Goal: Information Seeking & Learning: Learn about a topic

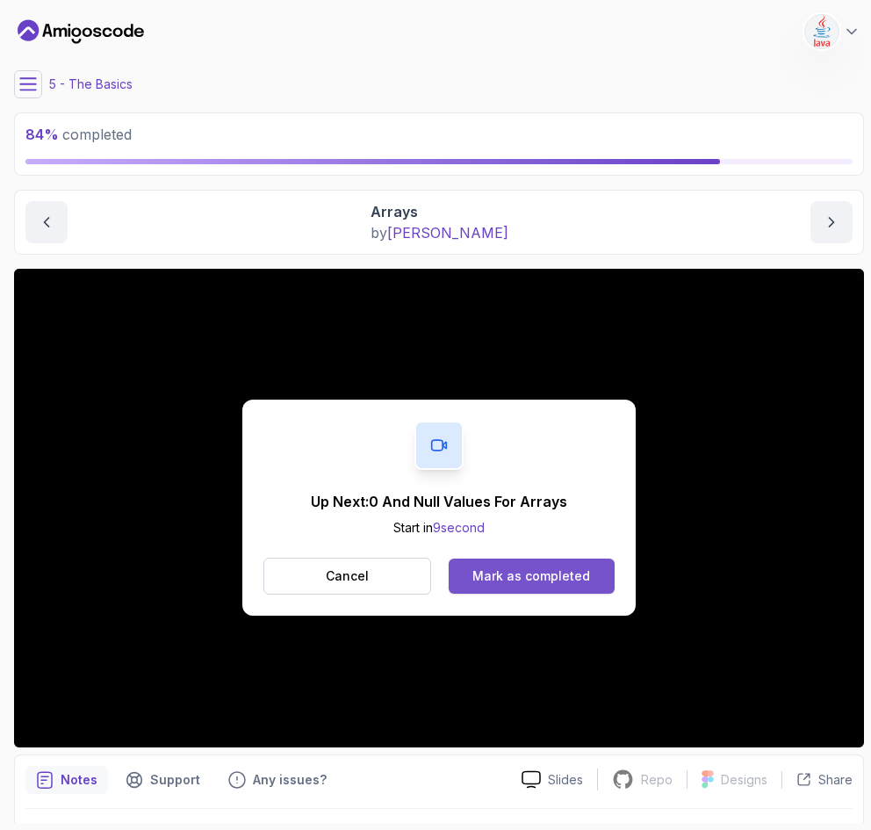
click at [499, 574] on div "Mark as completed" at bounding box center [532, 576] width 118 height 18
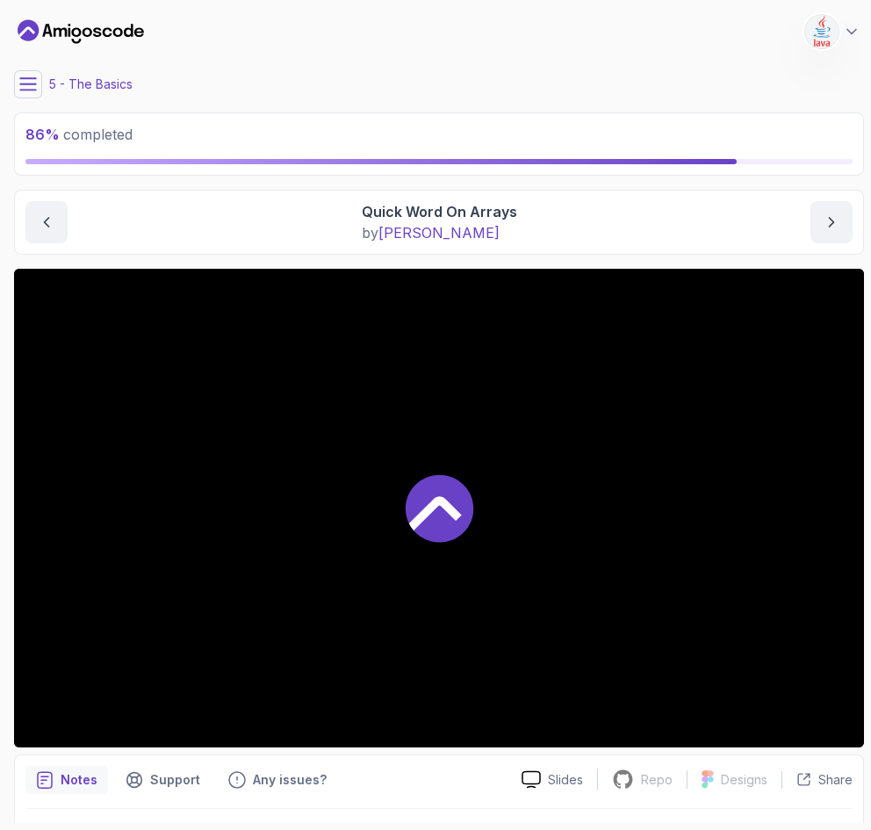
click at [574, 569] on div at bounding box center [439, 508] width 850 height 479
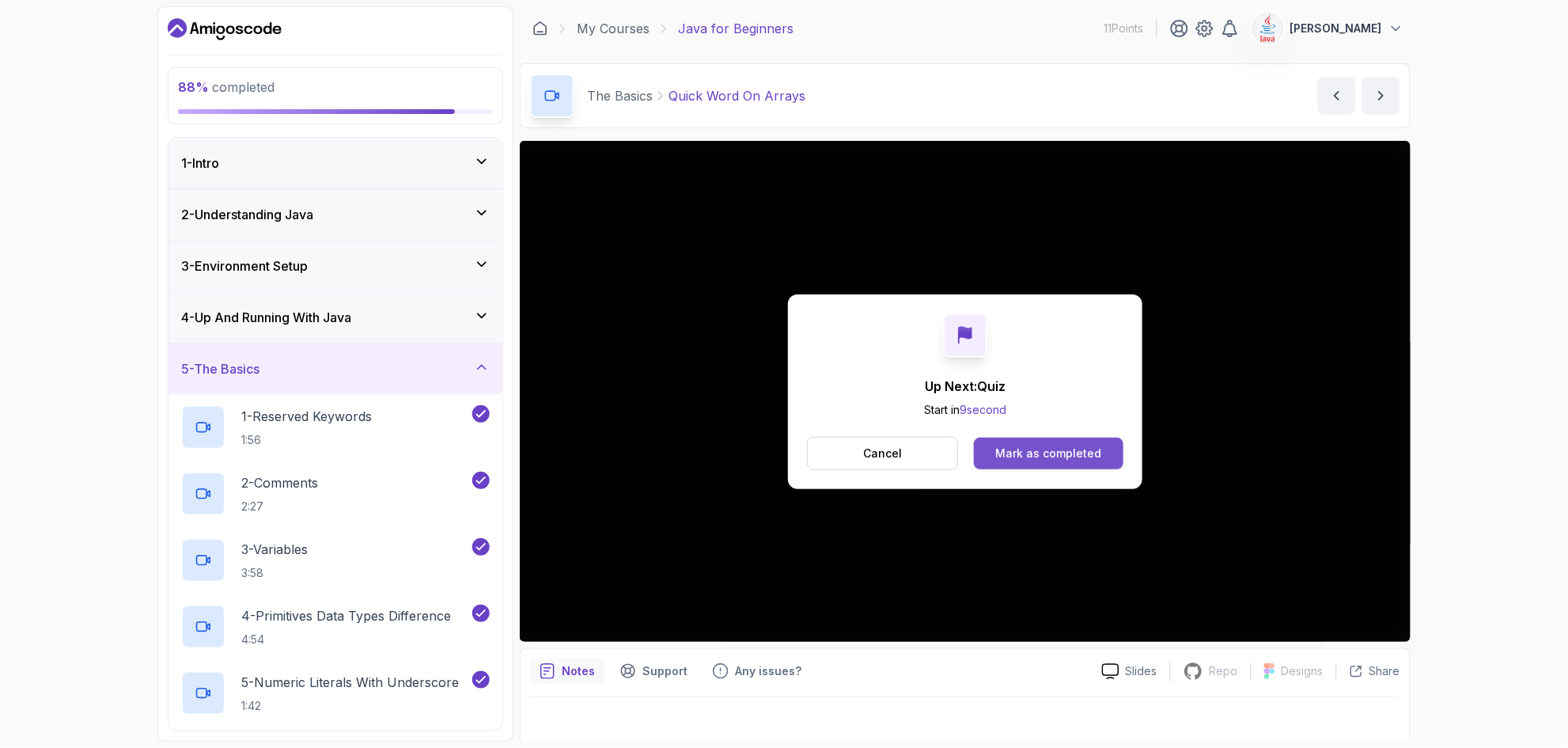
click at [784, 452] on div "Mark as completed" at bounding box center [1048, 454] width 106 height 16
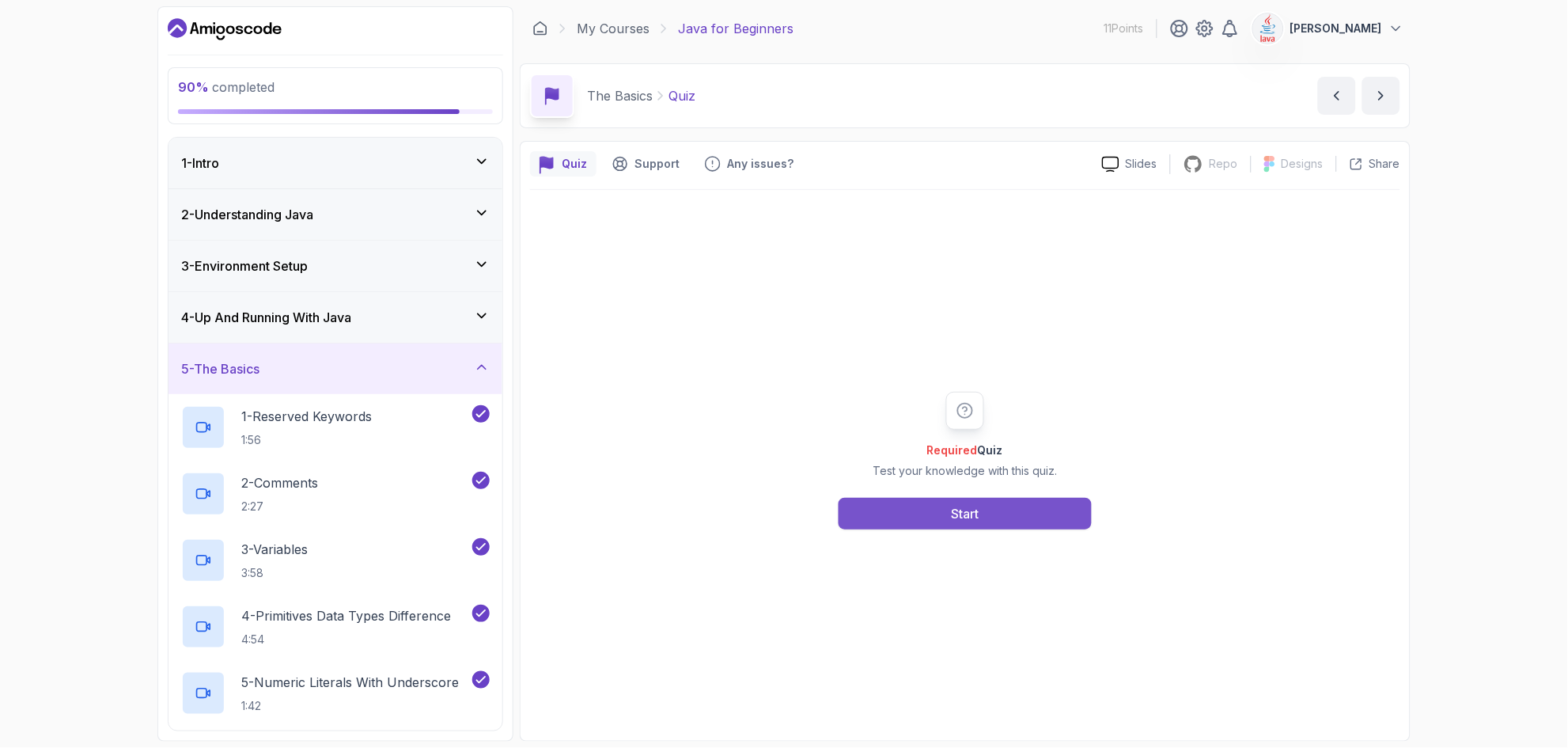
click at [784, 511] on div "Start" at bounding box center [965, 514] width 28 height 19
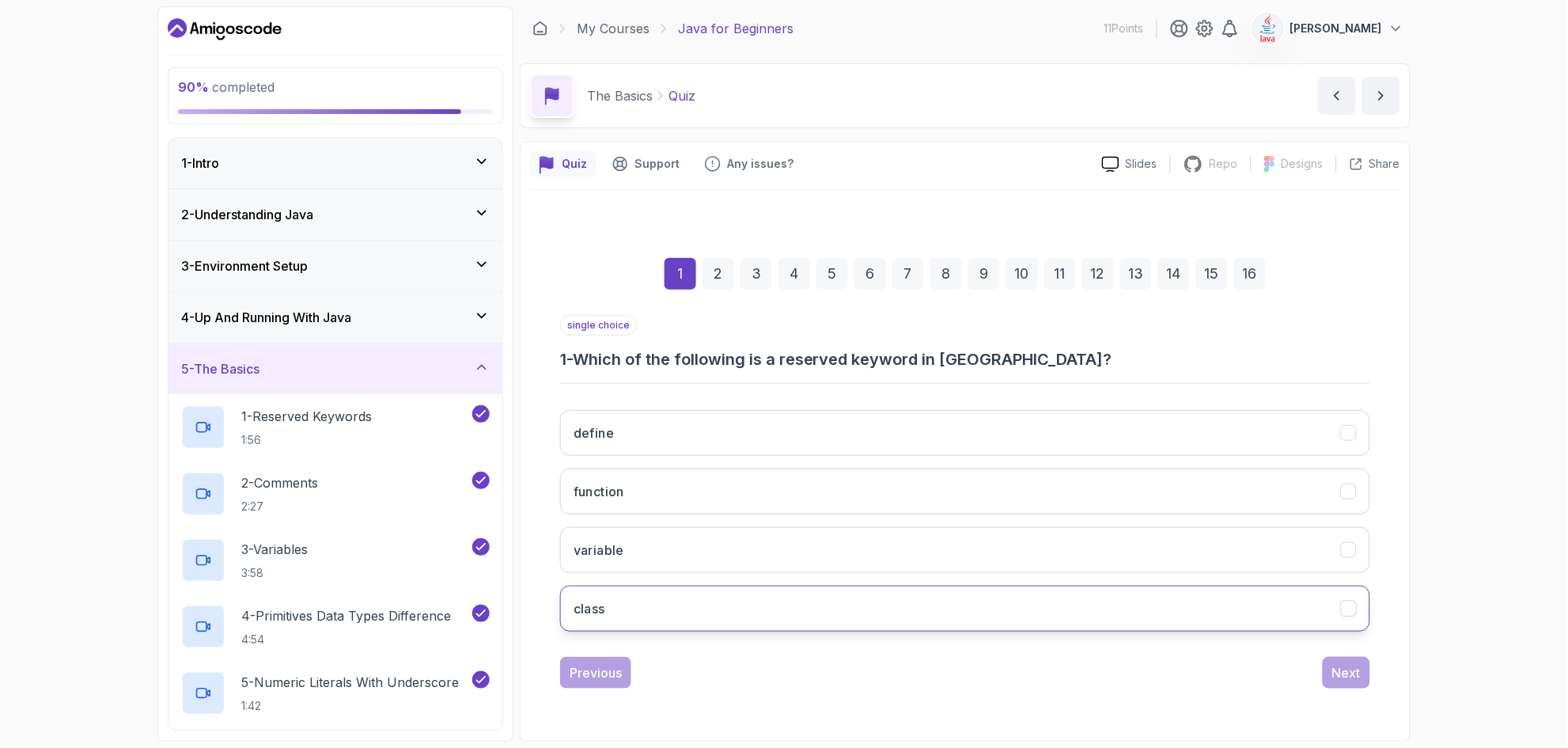
click at [620, 597] on button "class" at bounding box center [965, 608] width 811 height 46
click at [646, 494] on button "function" at bounding box center [965, 491] width 811 height 46
click at [784, 613] on icon "class" at bounding box center [1349, 609] width 15 height 15
click at [784, 672] on div "Next" at bounding box center [1346, 672] width 29 height 19
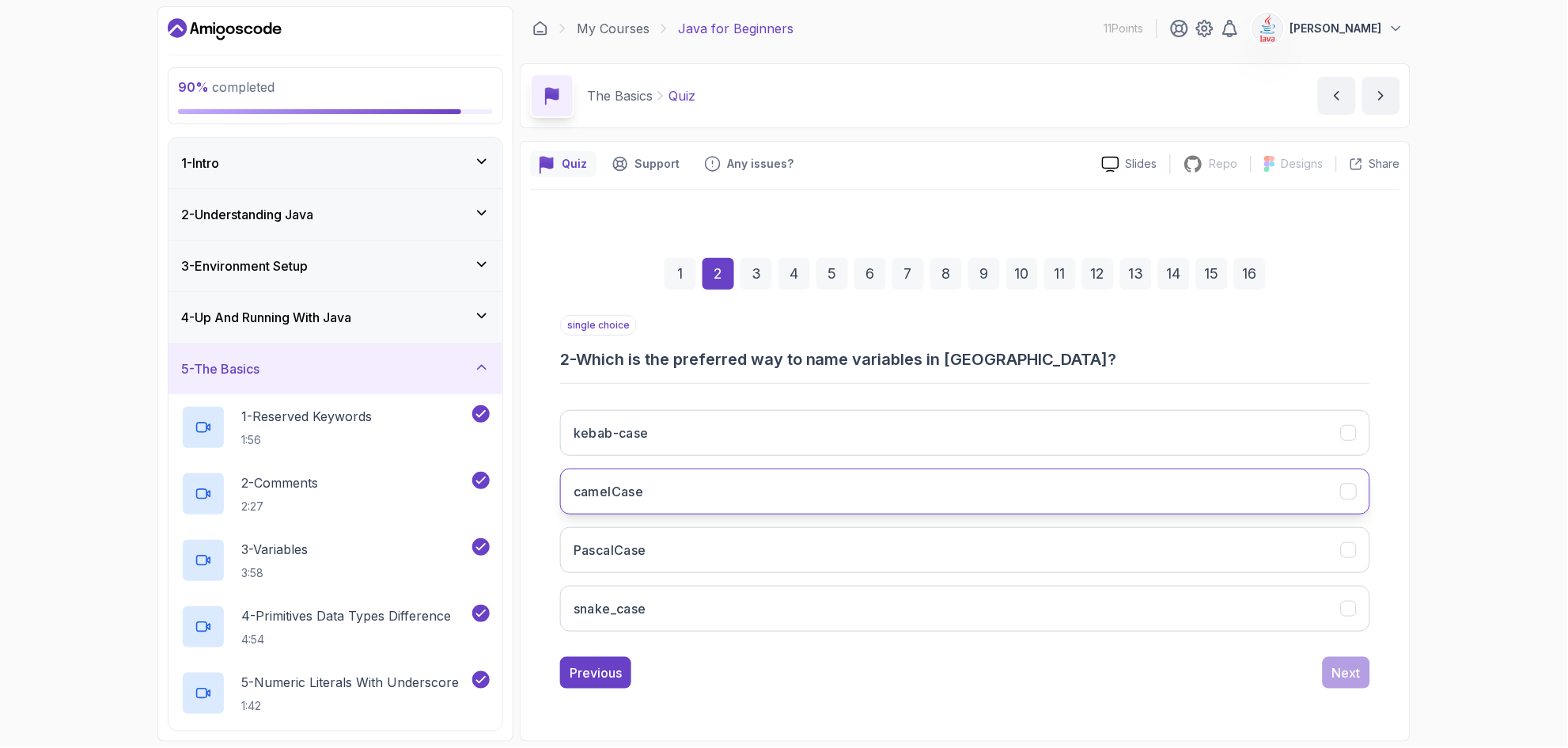
click at [747, 485] on button "camelCase" at bounding box center [965, 491] width 811 height 46
click at [784, 666] on div "Next" at bounding box center [1346, 672] width 29 height 19
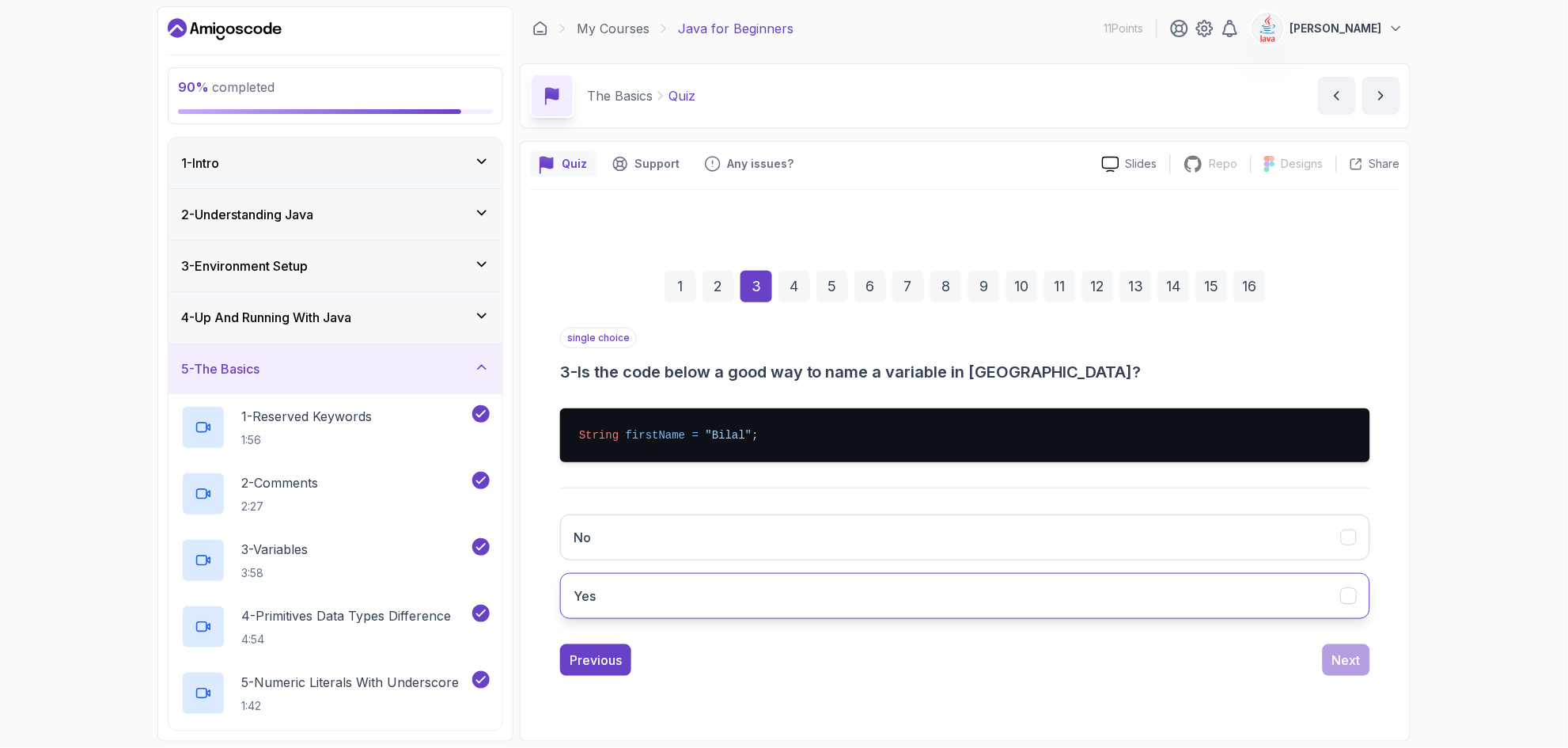
click at [784, 591] on button "Yes" at bounding box center [965, 596] width 811 height 46
click at [784, 661] on div "Next" at bounding box center [1346, 660] width 29 height 19
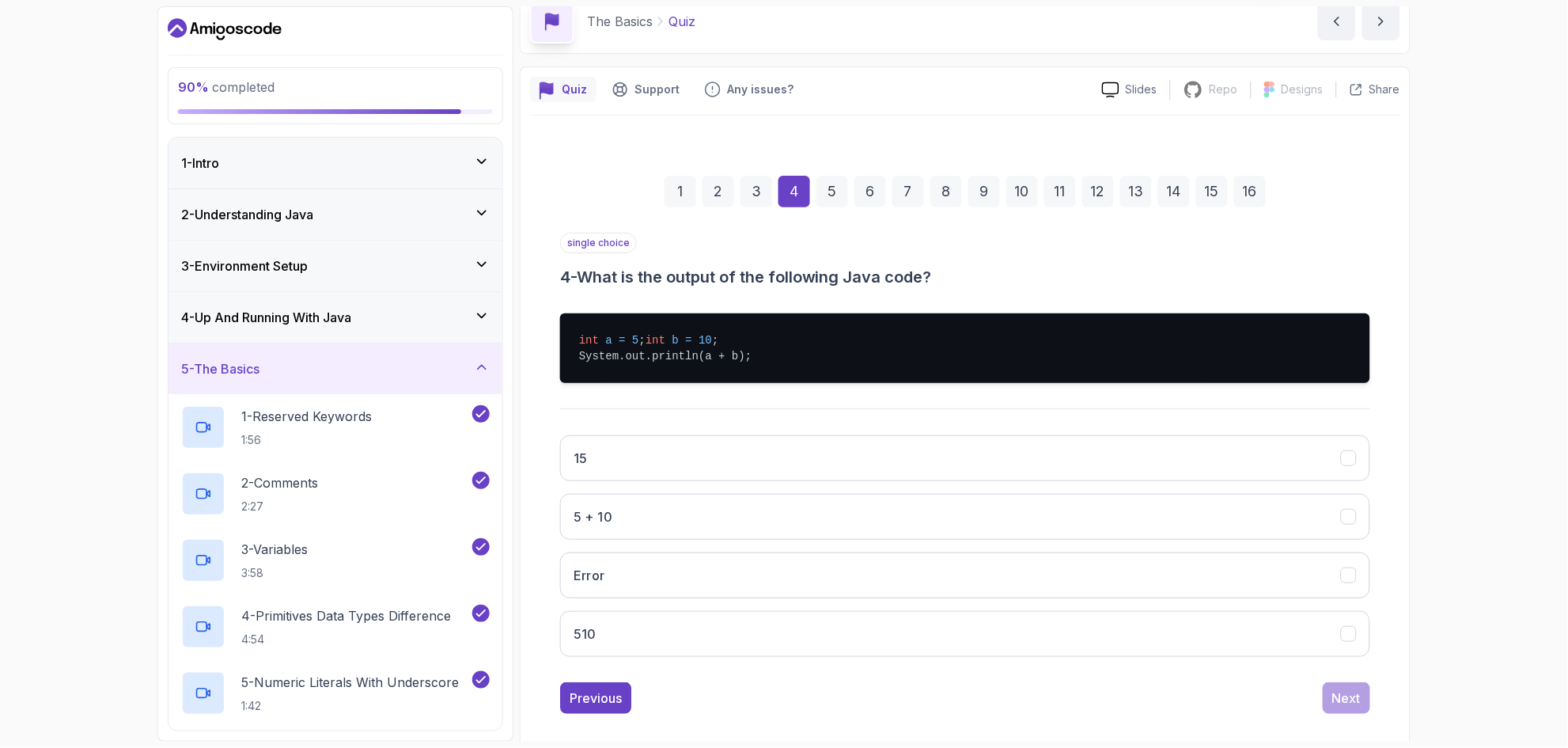
scroll to position [95, 0]
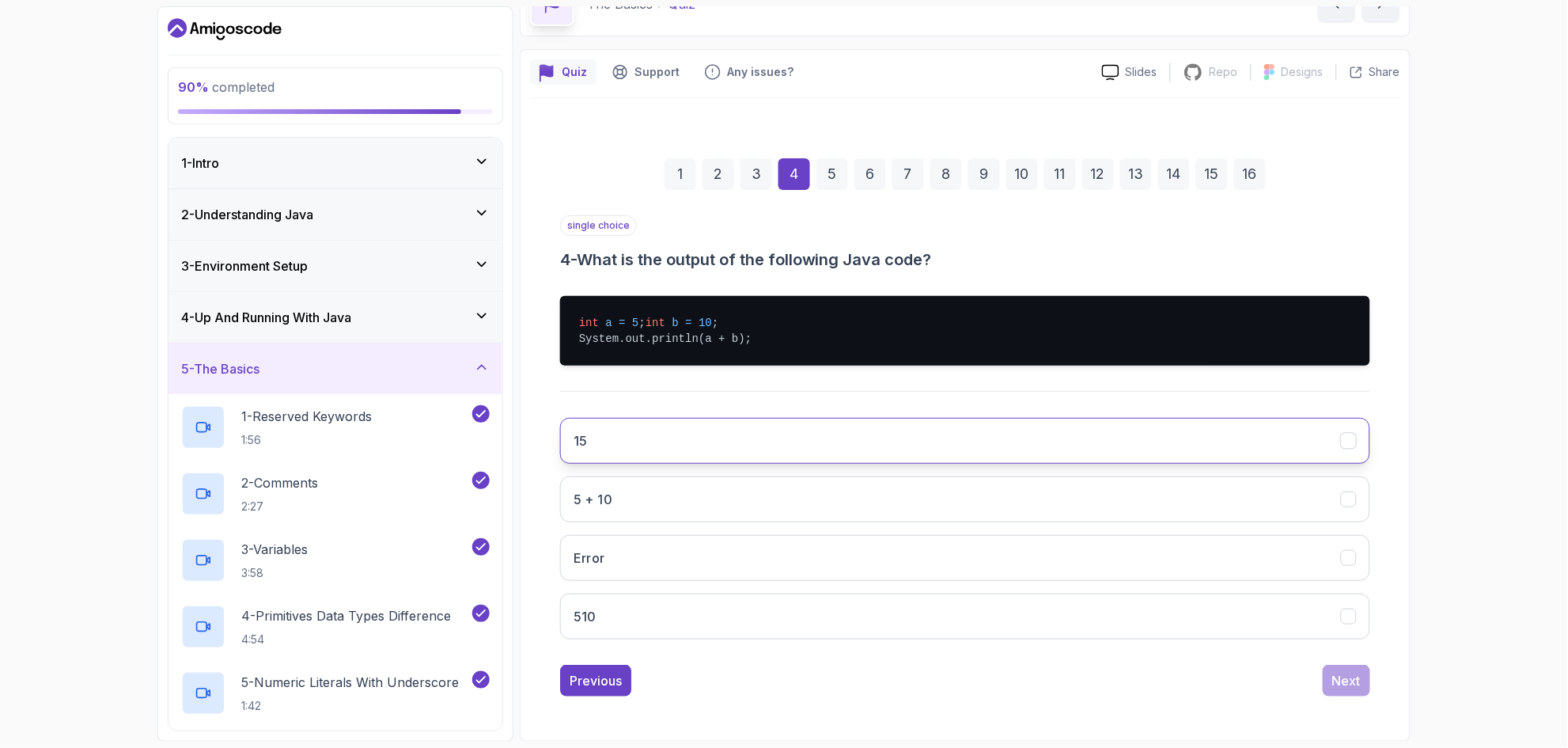
click at [667, 443] on button "15" at bounding box center [965, 441] width 811 height 46
click at [784, 697] on button "Next" at bounding box center [1346, 680] width 48 height 32
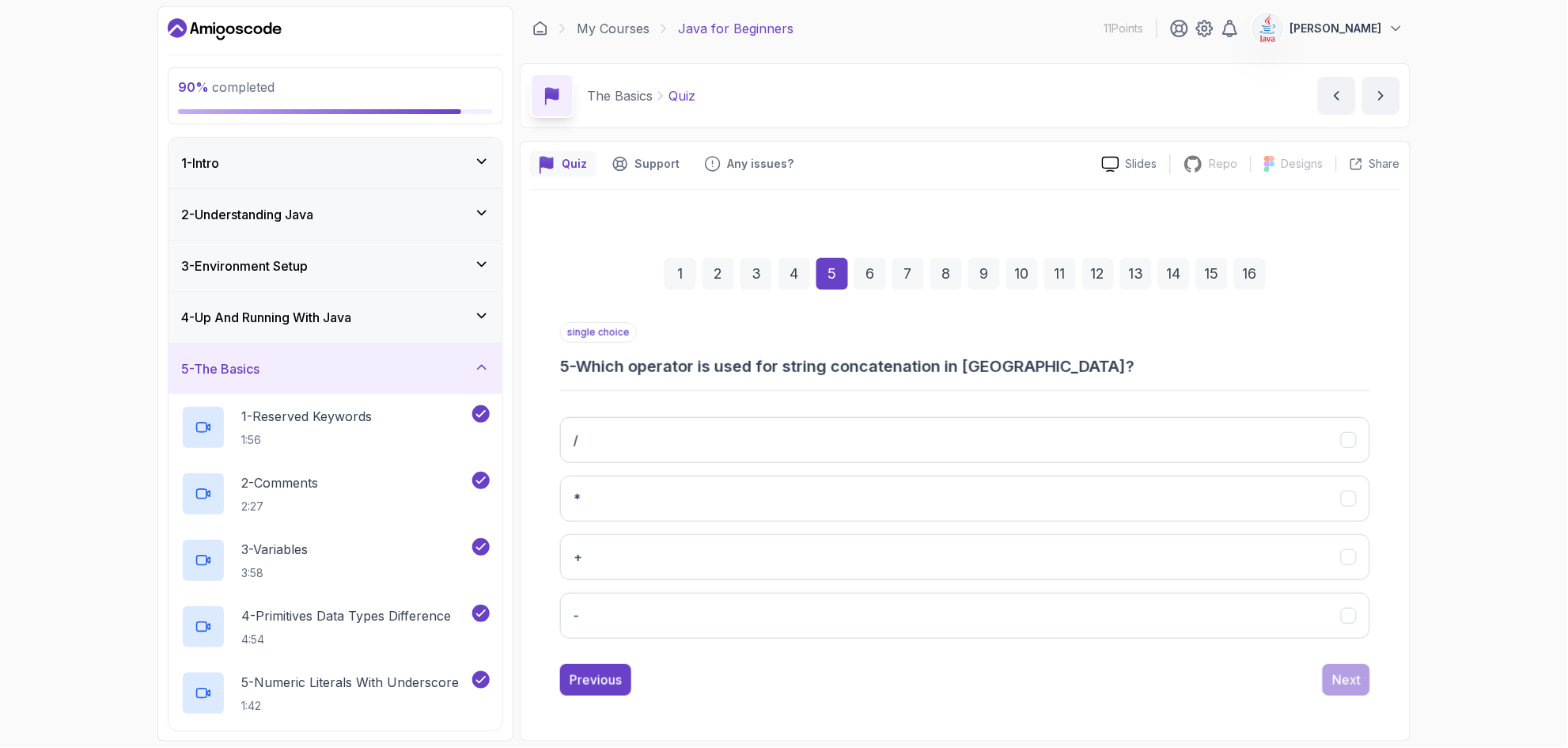
scroll to position [0, 0]
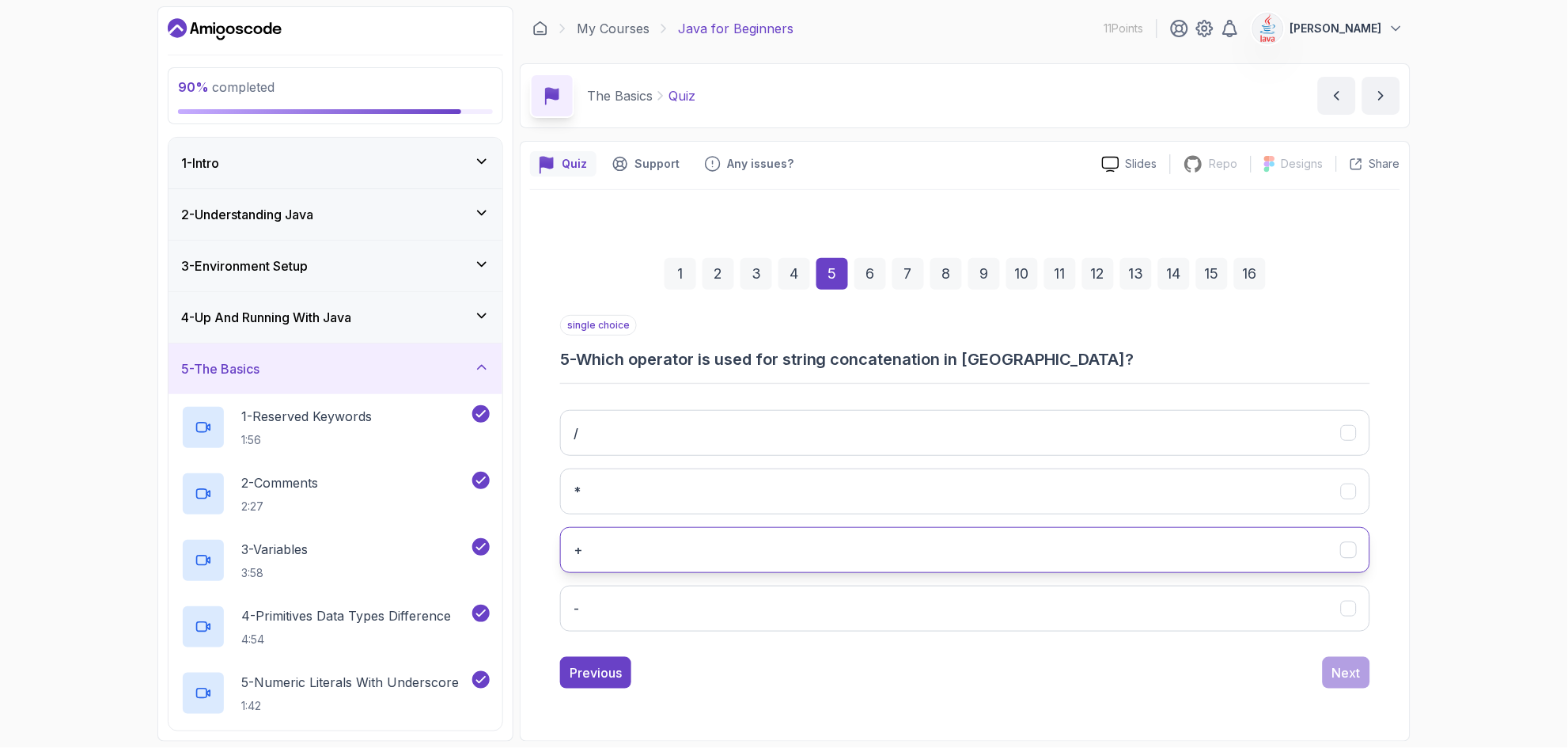
click at [635, 558] on button "+" at bounding box center [965, 550] width 811 height 46
click at [784, 668] on div "Next" at bounding box center [1346, 672] width 29 height 19
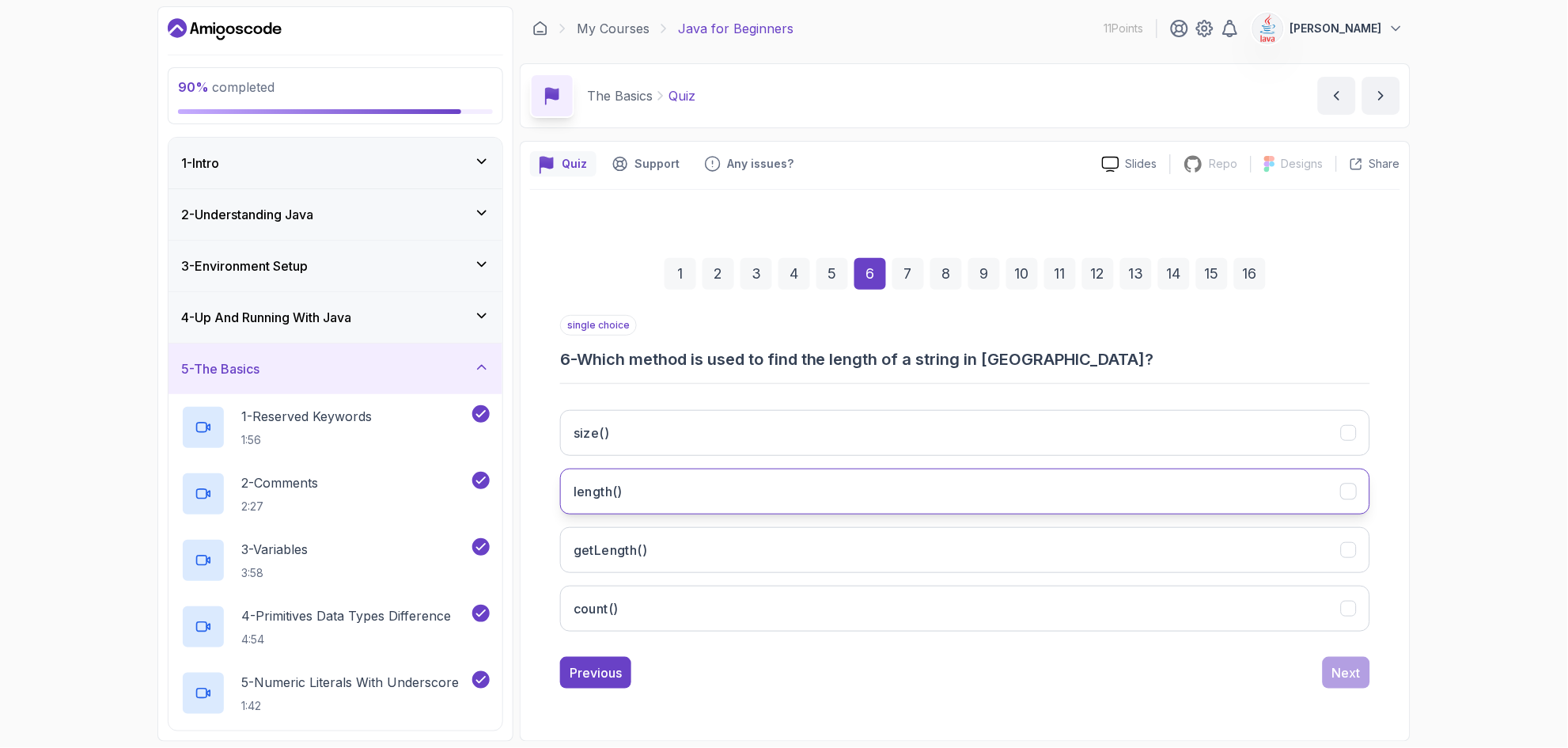
click at [710, 498] on button "length()" at bounding box center [965, 491] width 811 height 46
click at [784, 679] on div "Next" at bounding box center [1346, 672] width 29 height 19
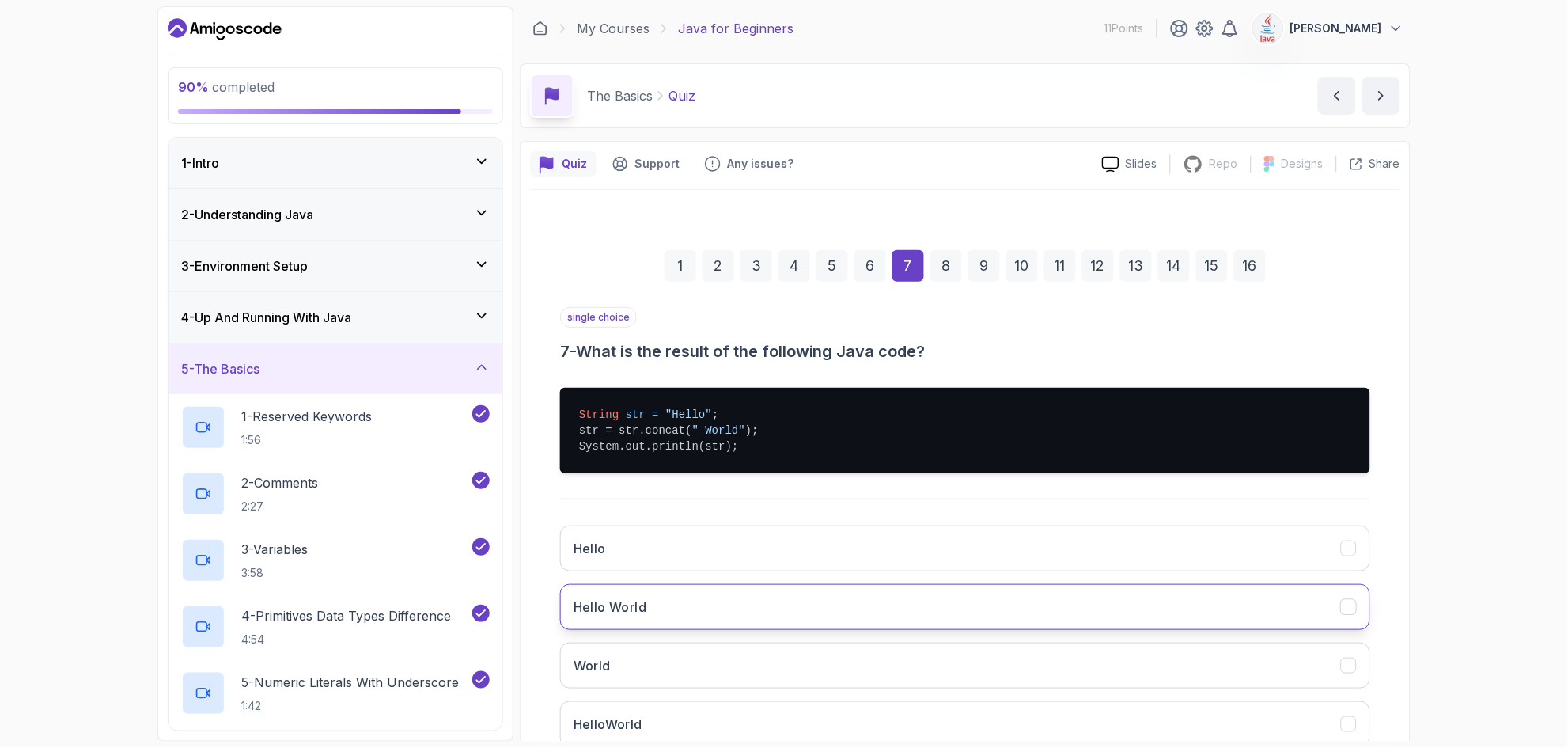
click at [683, 607] on button "Hello World" at bounding box center [965, 607] width 811 height 46
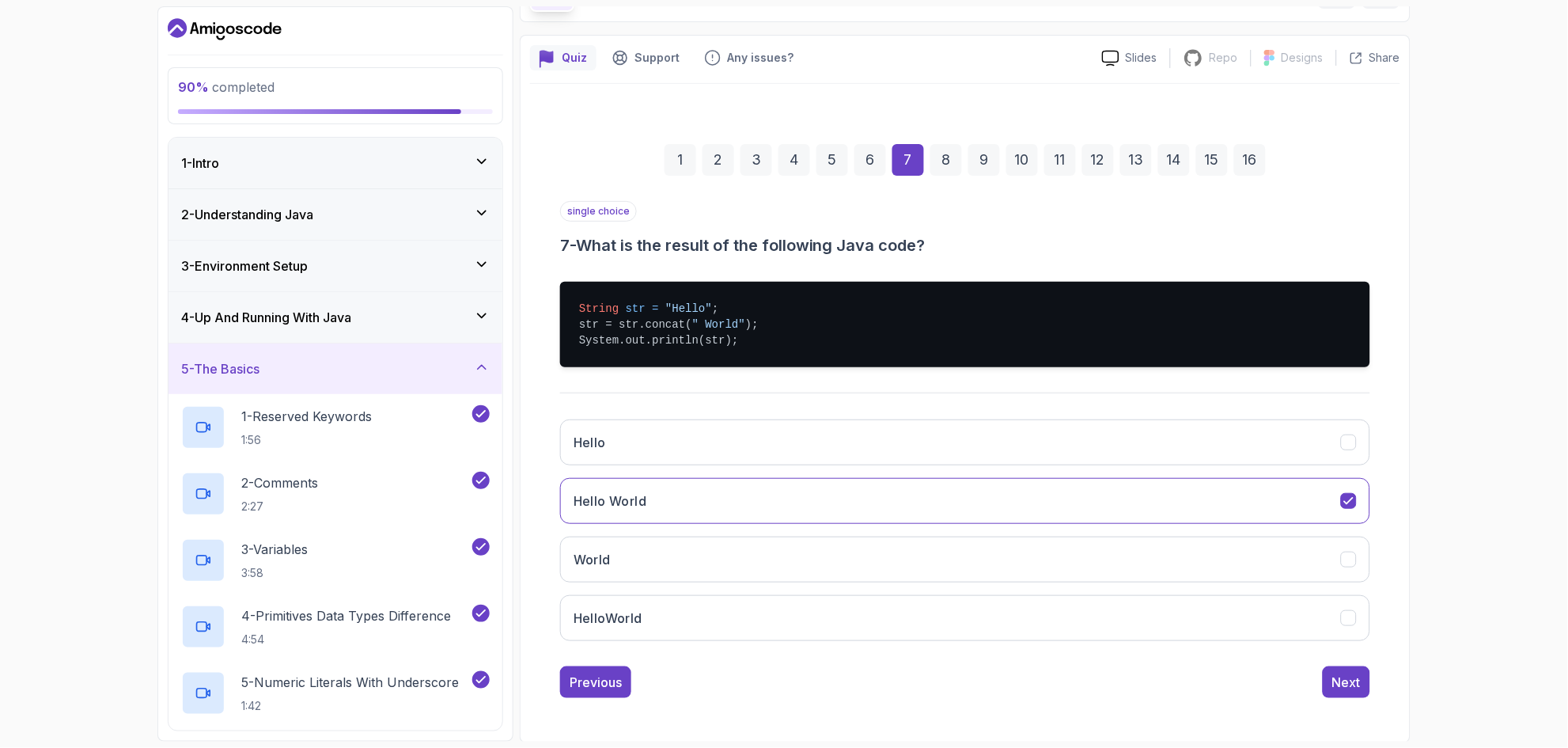
scroll to position [107, 0]
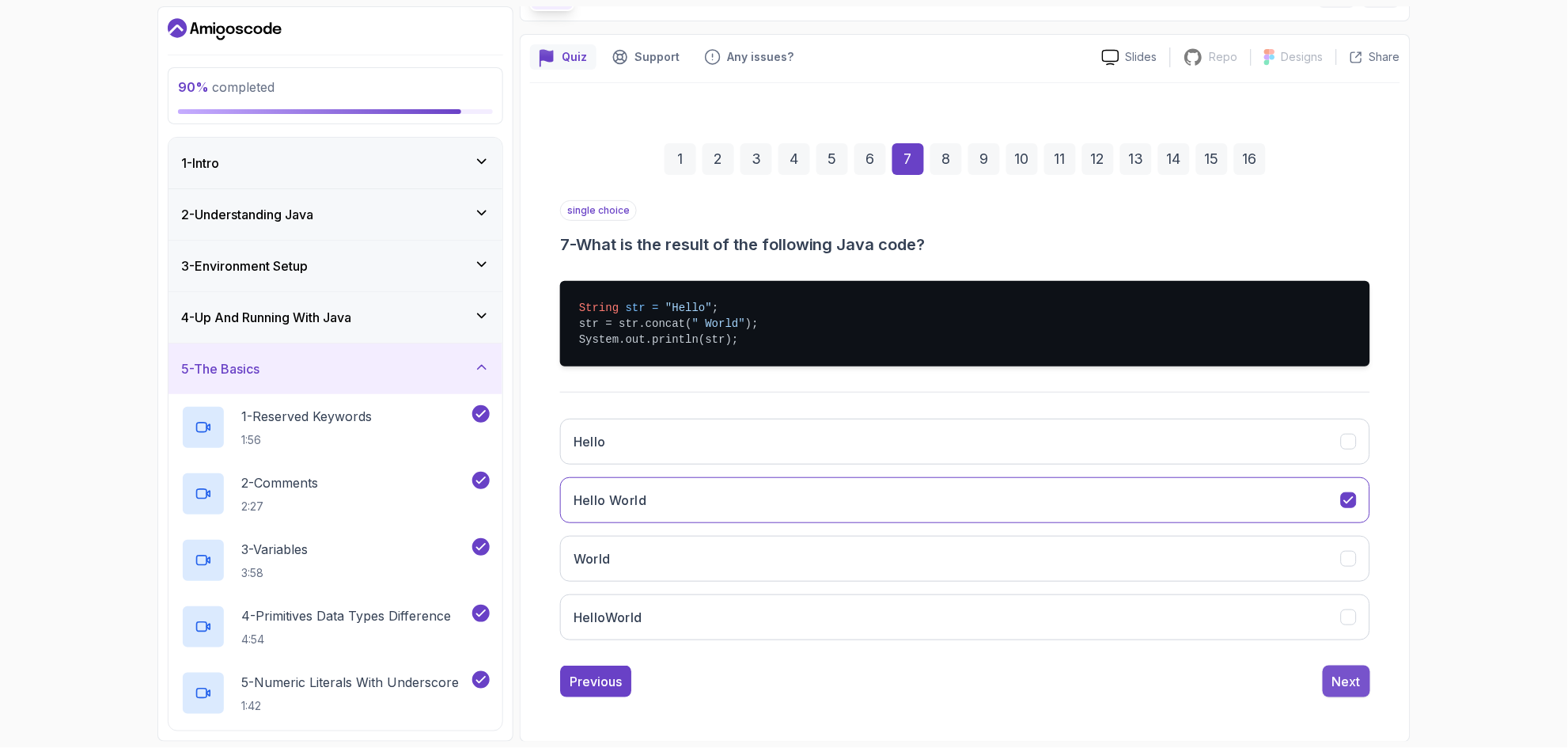
click at [784, 684] on div "Next" at bounding box center [1346, 681] width 29 height 19
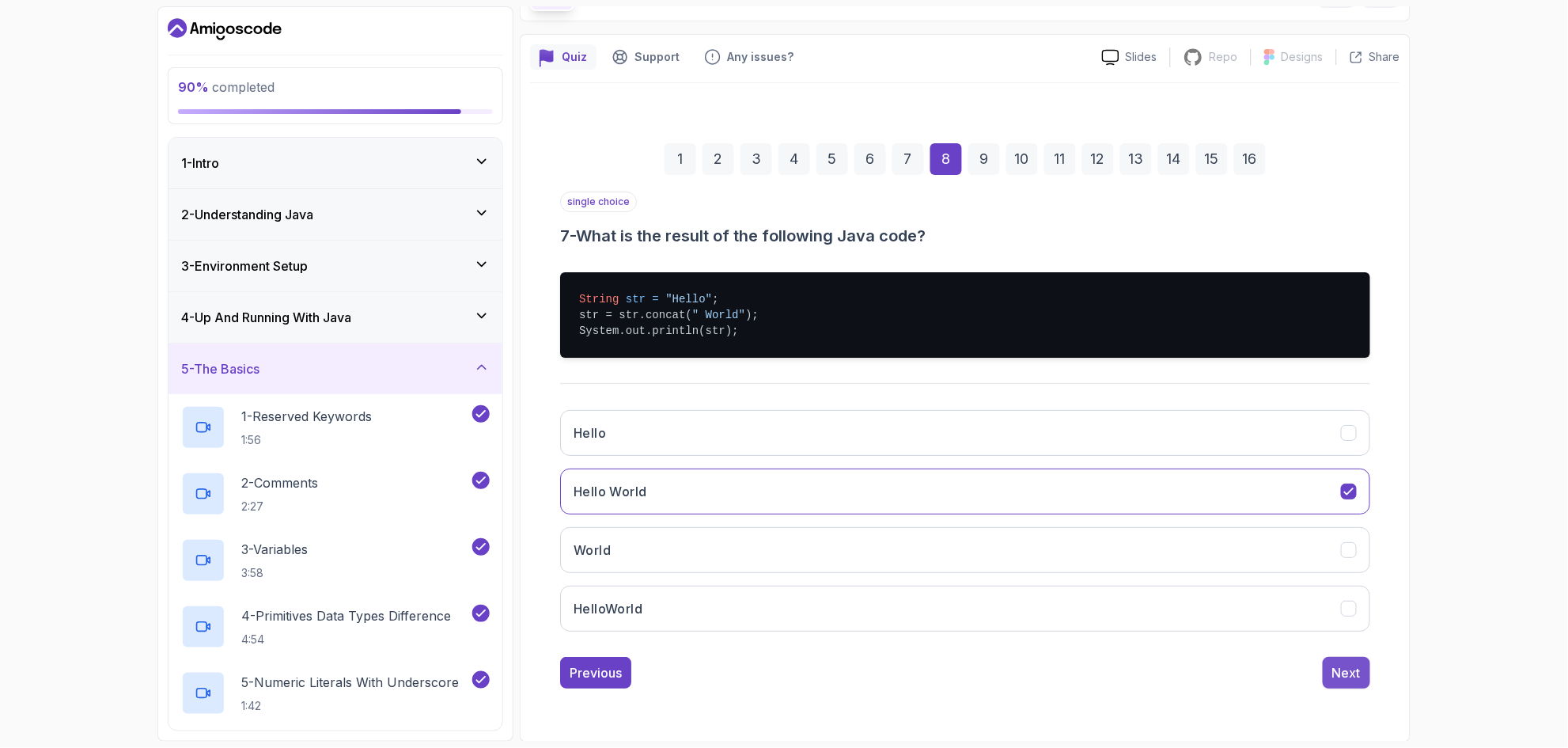
scroll to position [0, 0]
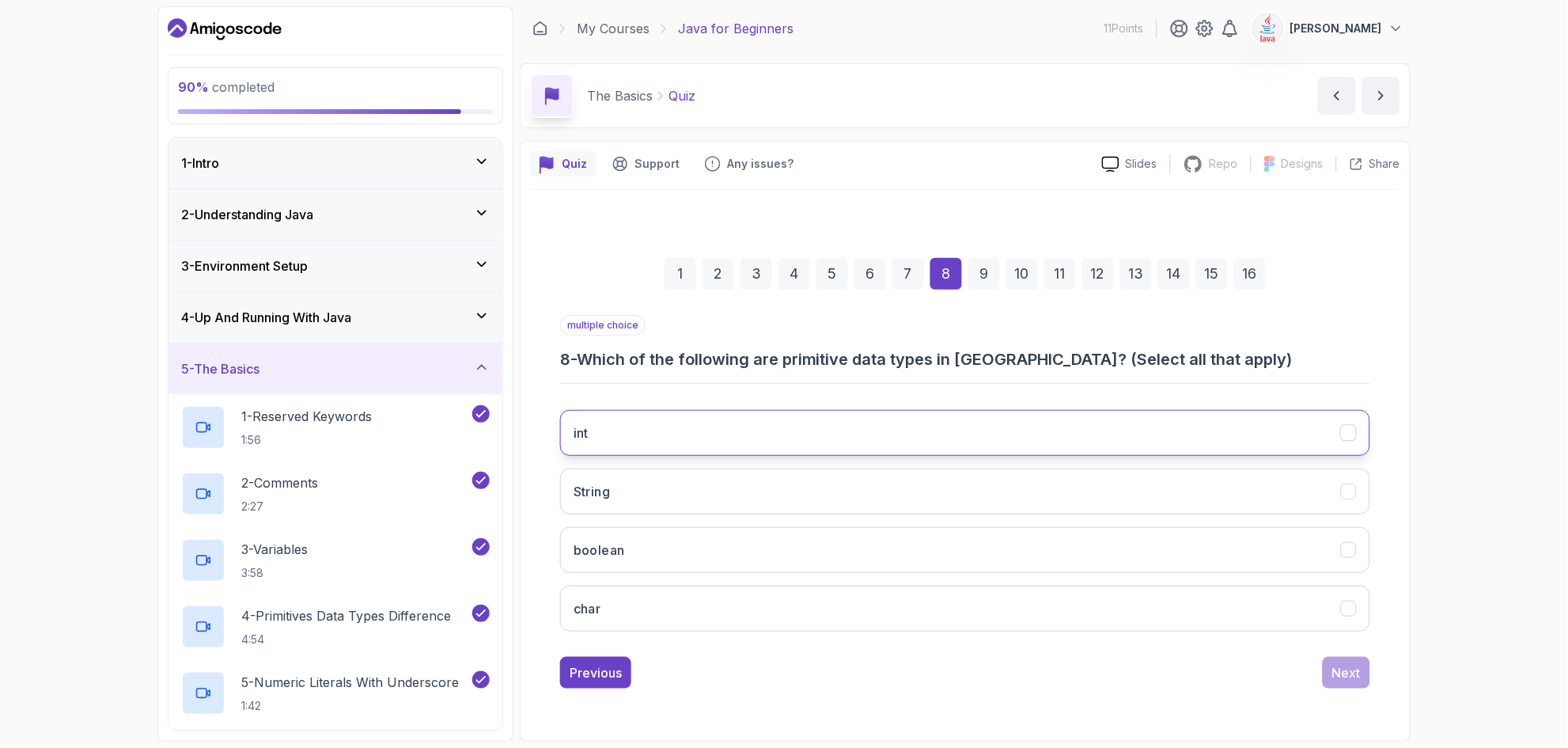
click at [651, 431] on button "int" at bounding box center [965, 433] width 811 height 46
click at [784, 565] on button "boolean" at bounding box center [965, 550] width 811 height 46
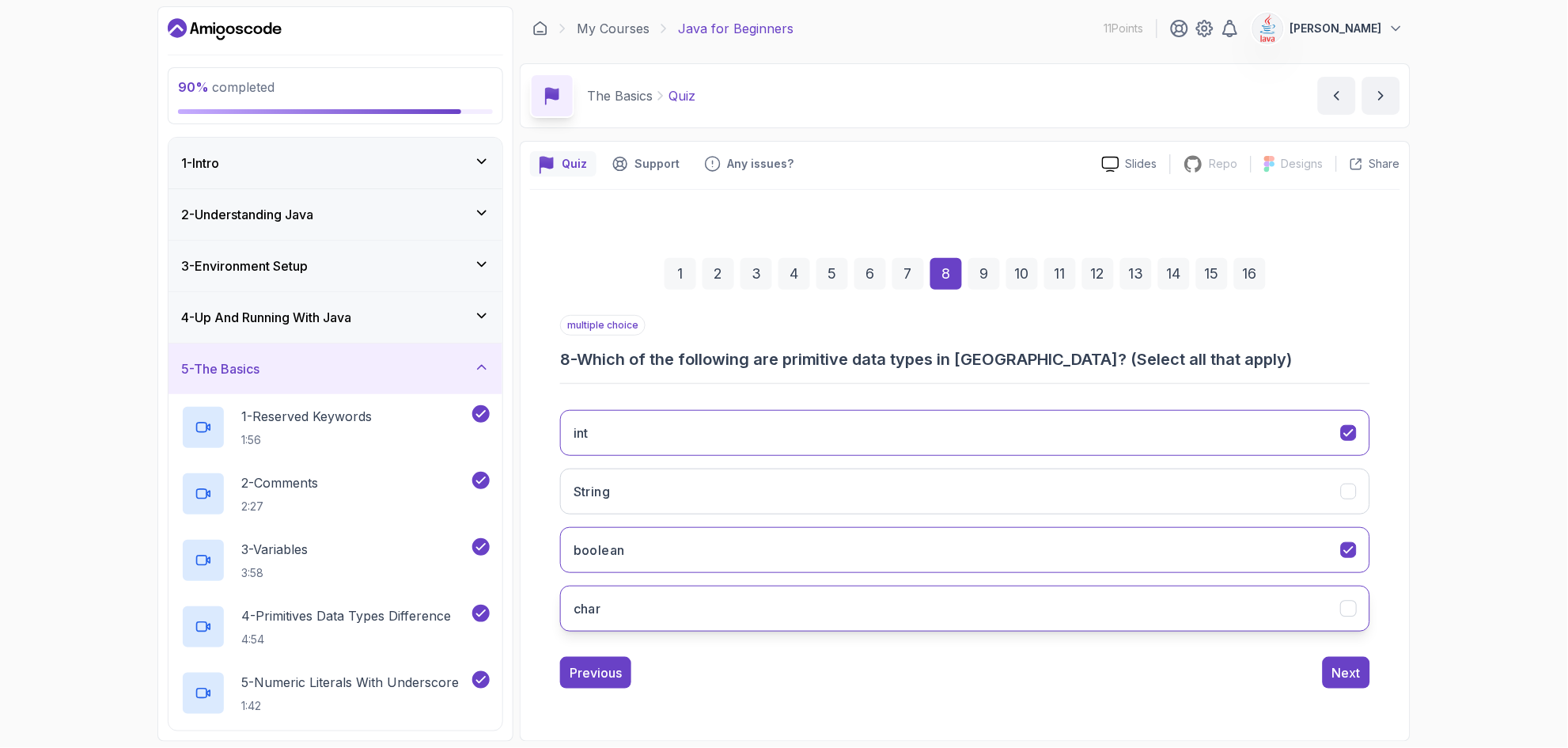
click at [784, 606] on button "char" at bounding box center [965, 608] width 811 height 46
click at [784, 676] on div "Next" at bounding box center [1346, 672] width 29 height 19
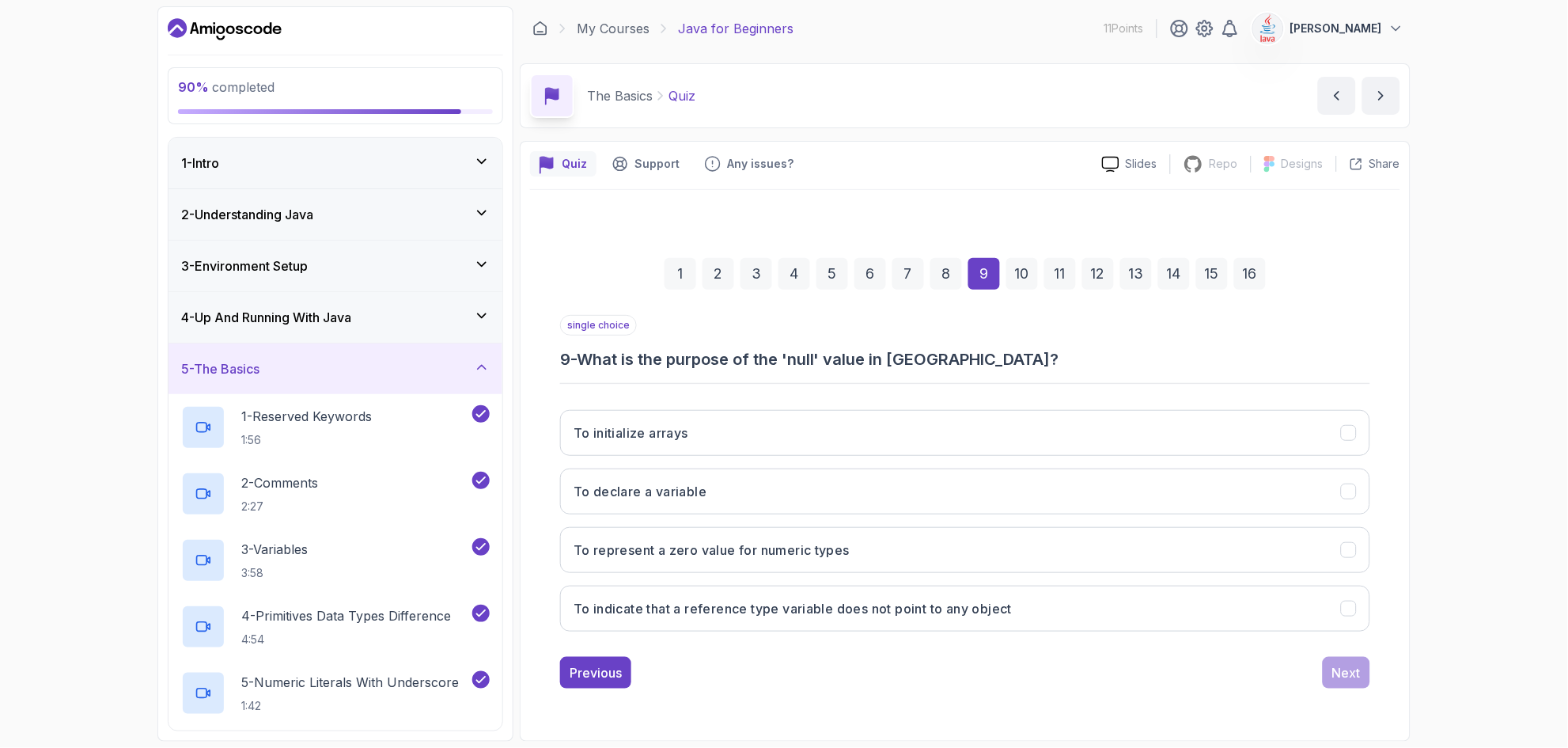
click at [695, 361] on h3 "9 - What is the purpose of the 'null' value in [GEOGRAPHIC_DATA]?" at bounding box center [965, 360] width 811 height 23
click at [706, 747] on div at bounding box center [784, 748] width 1568 height 0
click at [784, 368] on h3 "9 - What is the purpose of the 'null' value in [GEOGRAPHIC_DATA]?" at bounding box center [965, 360] width 811 height 23
drag, startPoint x: 569, startPoint y: 602, endPoint x: 995, endPoint y: 734, distance: 446.0
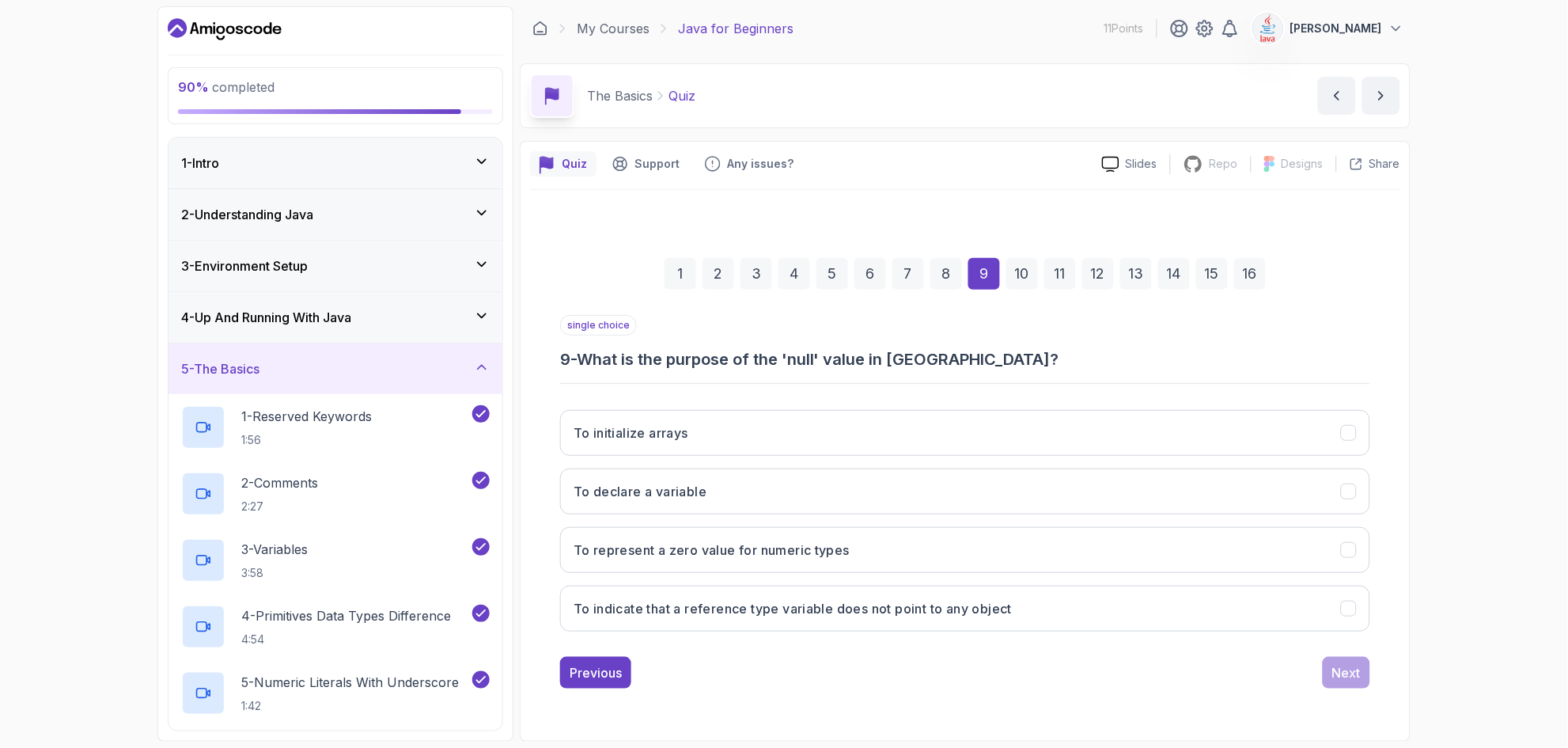
click at [784, 734] on div "Quiz Support Any issues? Slides Repo Repository not available Designs Design no…" at bounding box center [965, 441] width 891 height 601
click at [784, 599] on h3 "To indicate that a reference type variable does not point to any object" at bounding box center [793, 608] width 439 height 19
click at [784, 674] on div "Next" at bounding box center [1346, 672] width 29 height 19
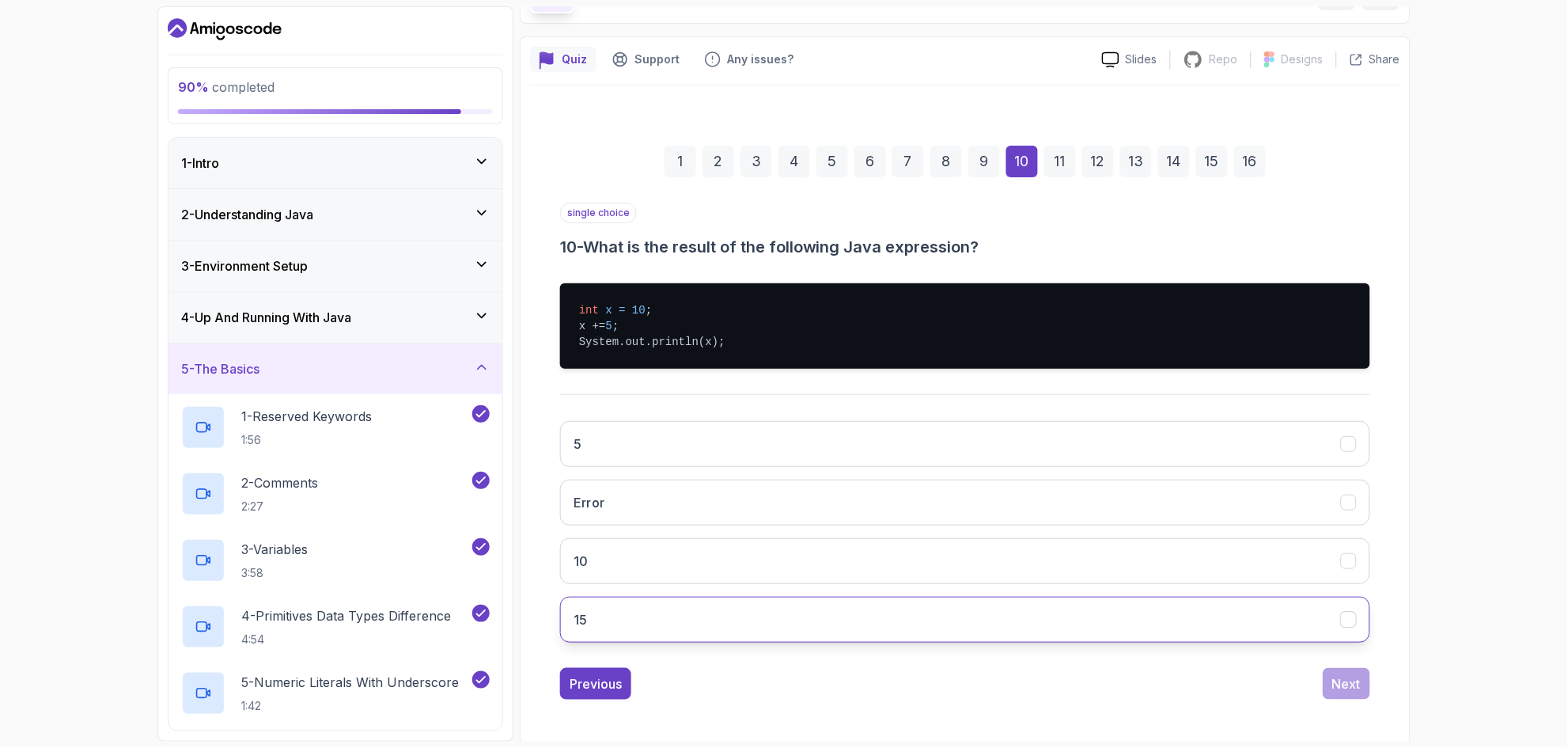
scroll to position [107, 0]
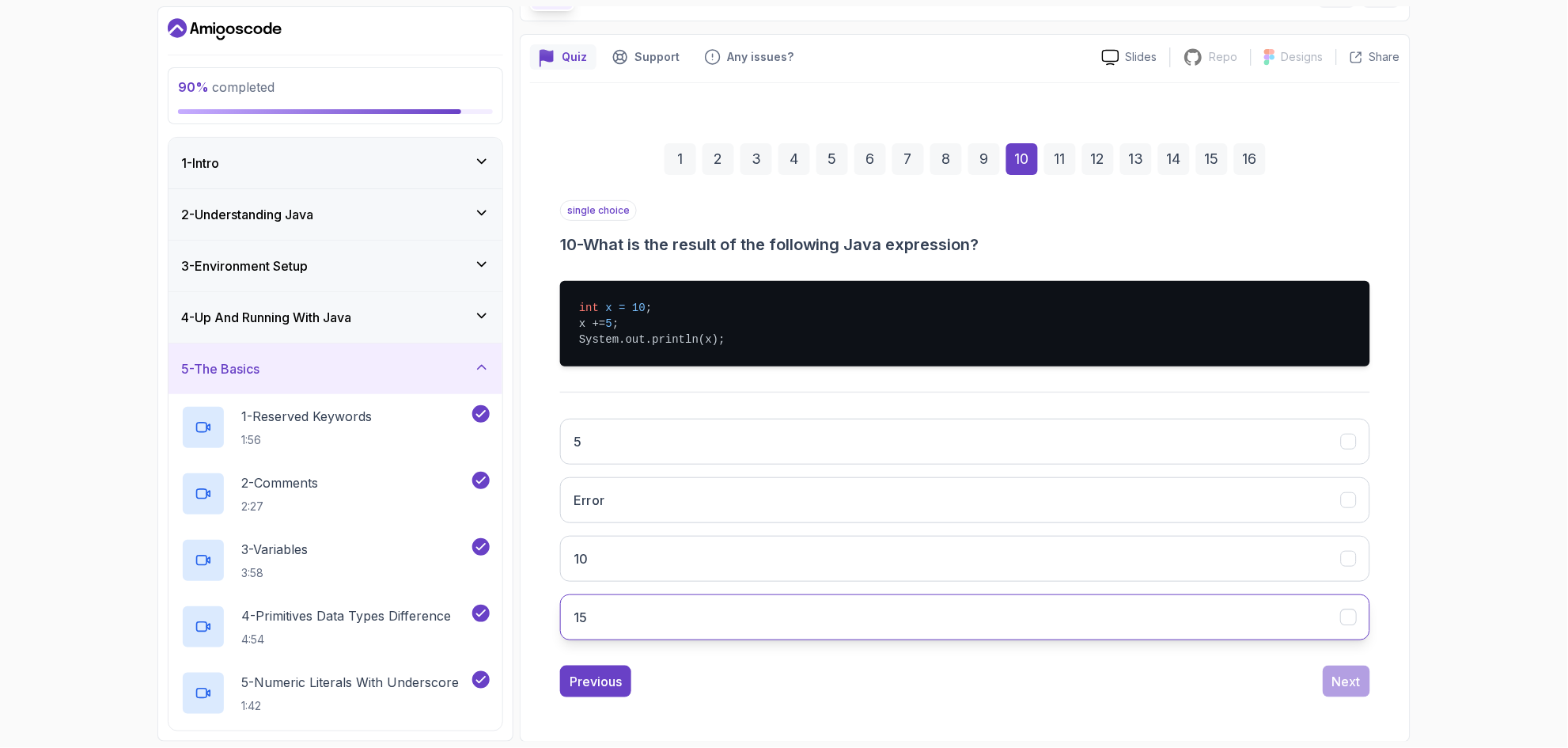
click at [784, 609] on button "15" at bounding box center [965, 617] width 811 height 46
click at [784, 687] on div "Next" at bounding box center [1346, 681] width 29 height 19
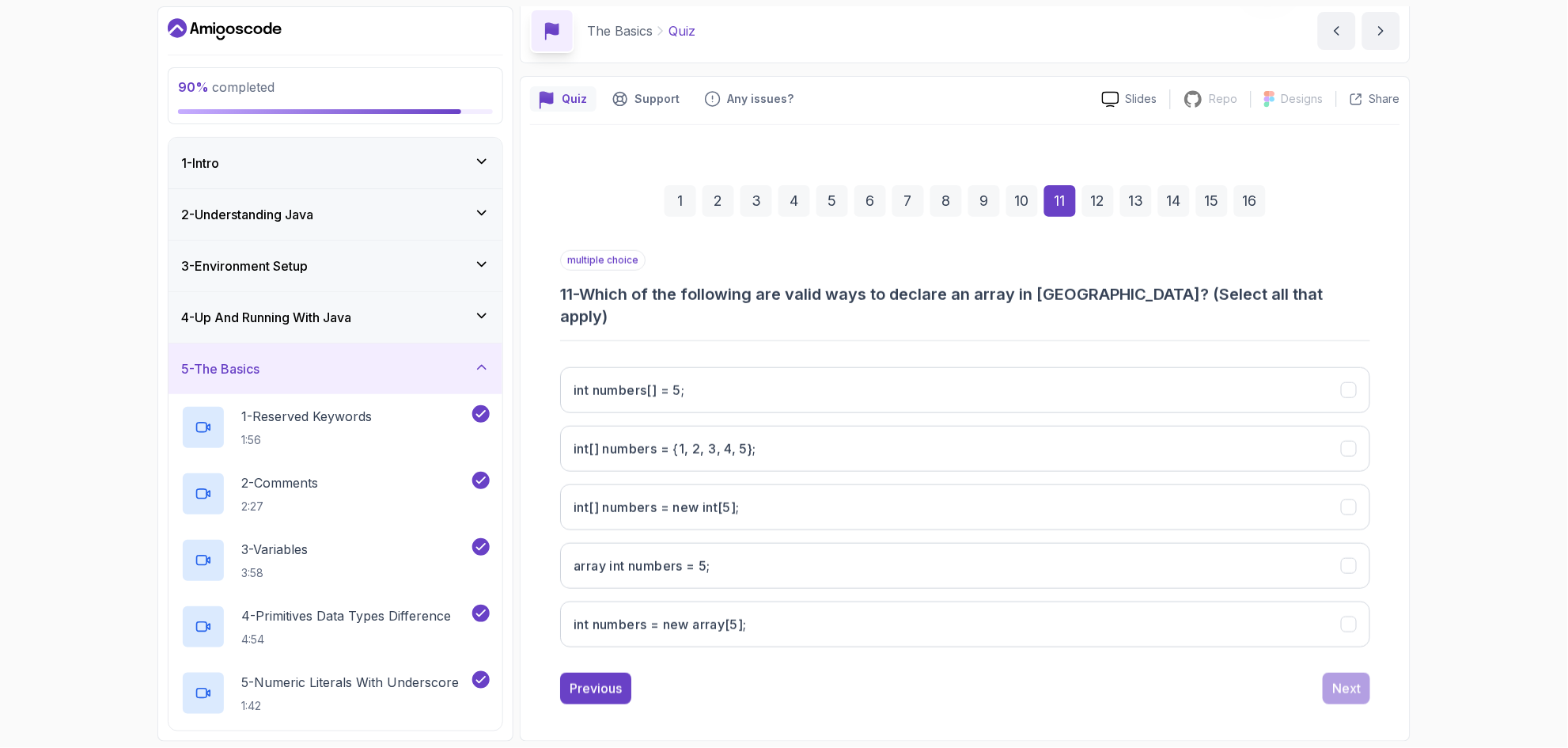
scroll to position [42, 0]
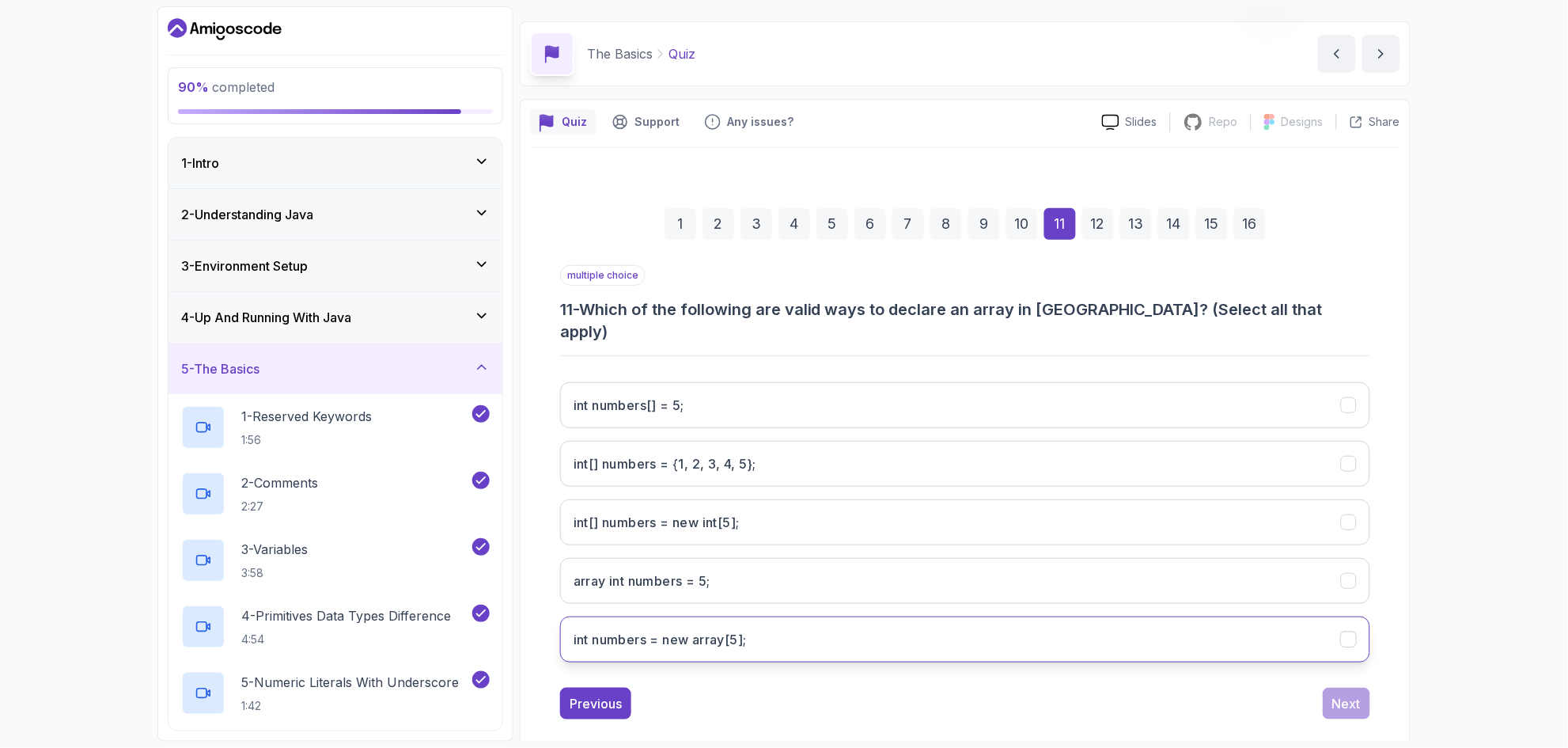
click at [772, 616] on button "int numbers = new array[5];" at bounding box center [965, 639] width 811 height 46
click at [784, 500] on int;"] "int[] numbers = new int[5];" at bounding box center [965, 522] width 811 height 46
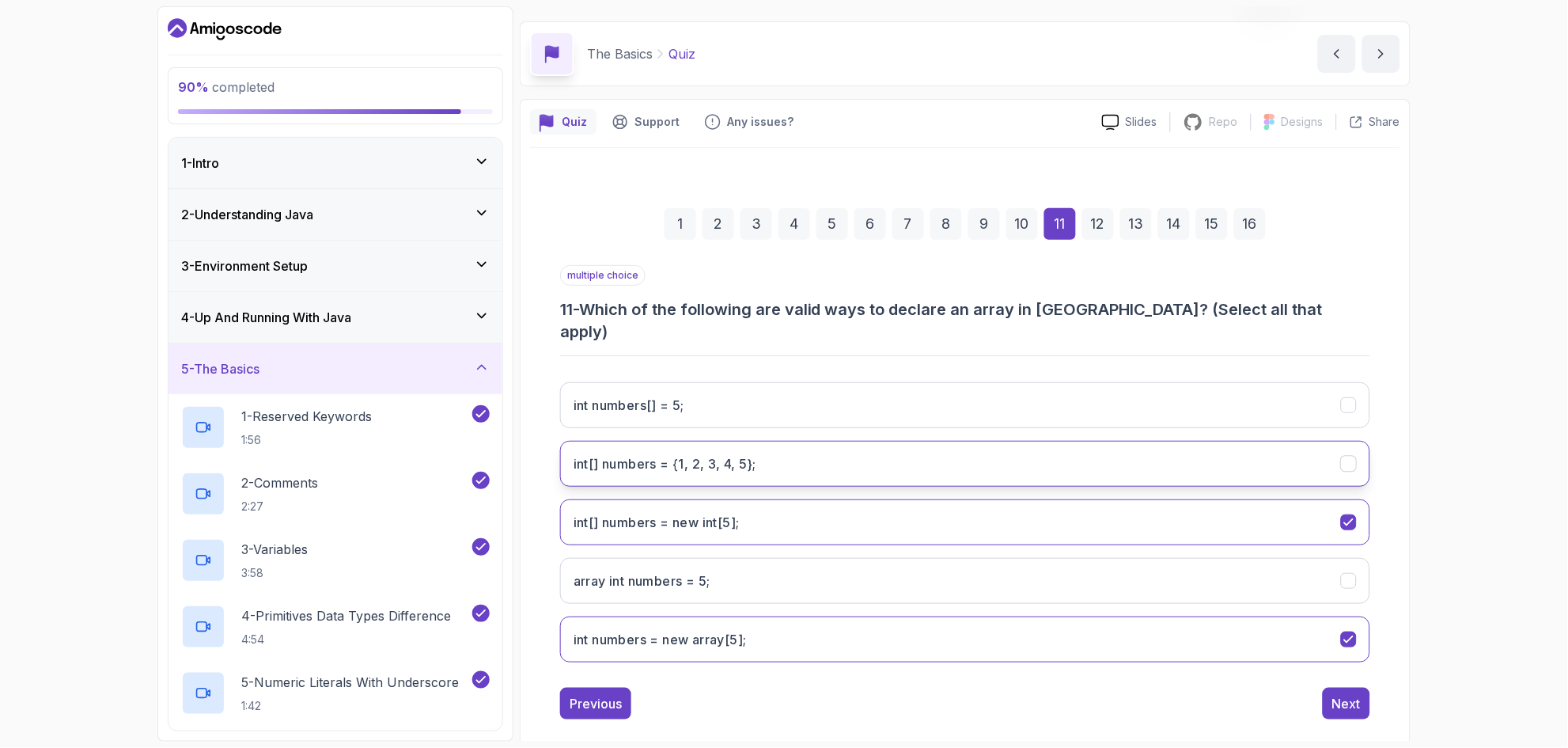
click at [784, 449] on 5};"] "int[] numbers = {1, 2, 3, 4, 5};" at bounding box center [965, 463] width 811 height 46
click at [784, 694] on div "Next" at bounding box center [1346, 703] width 29 height 19
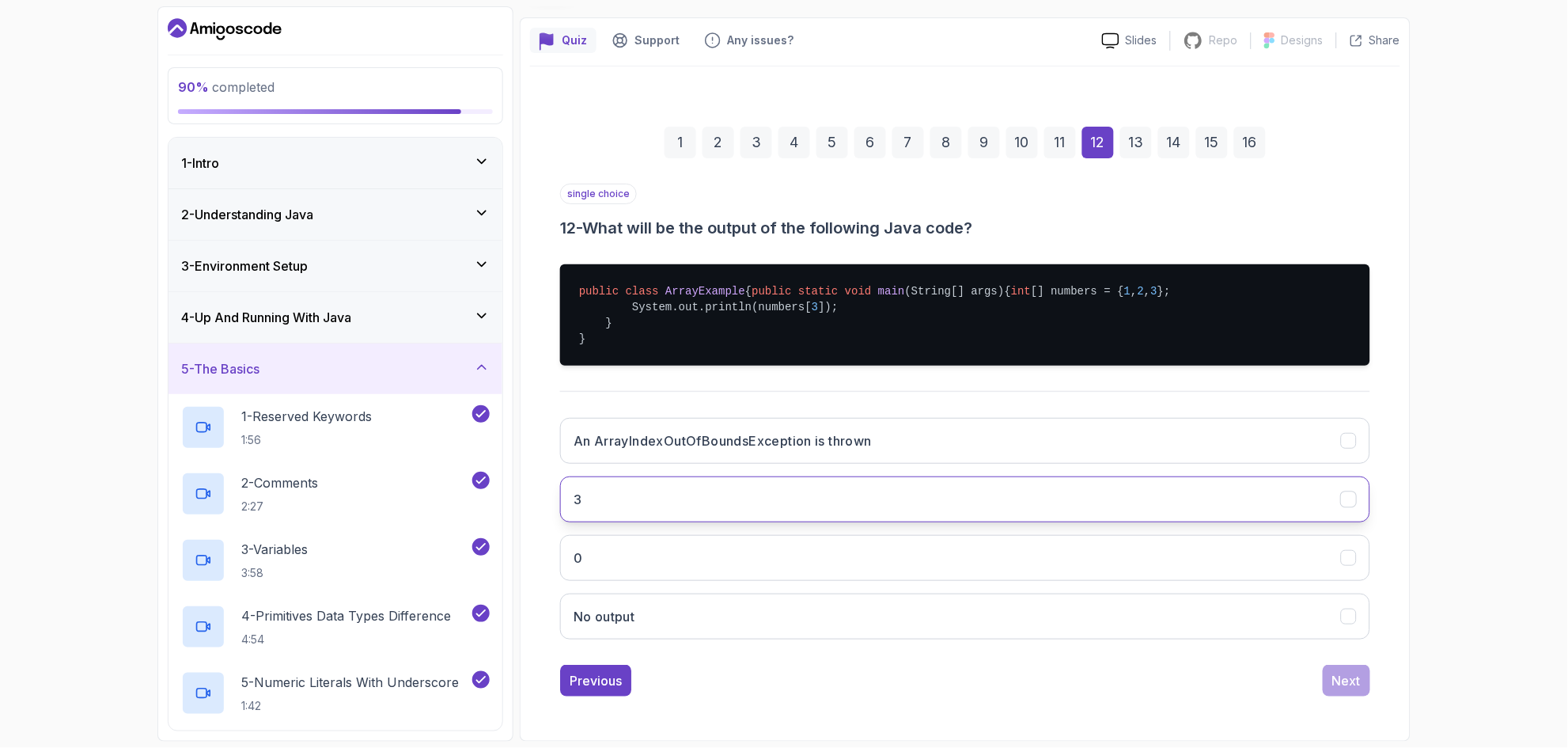
scroll to position [154, 0]
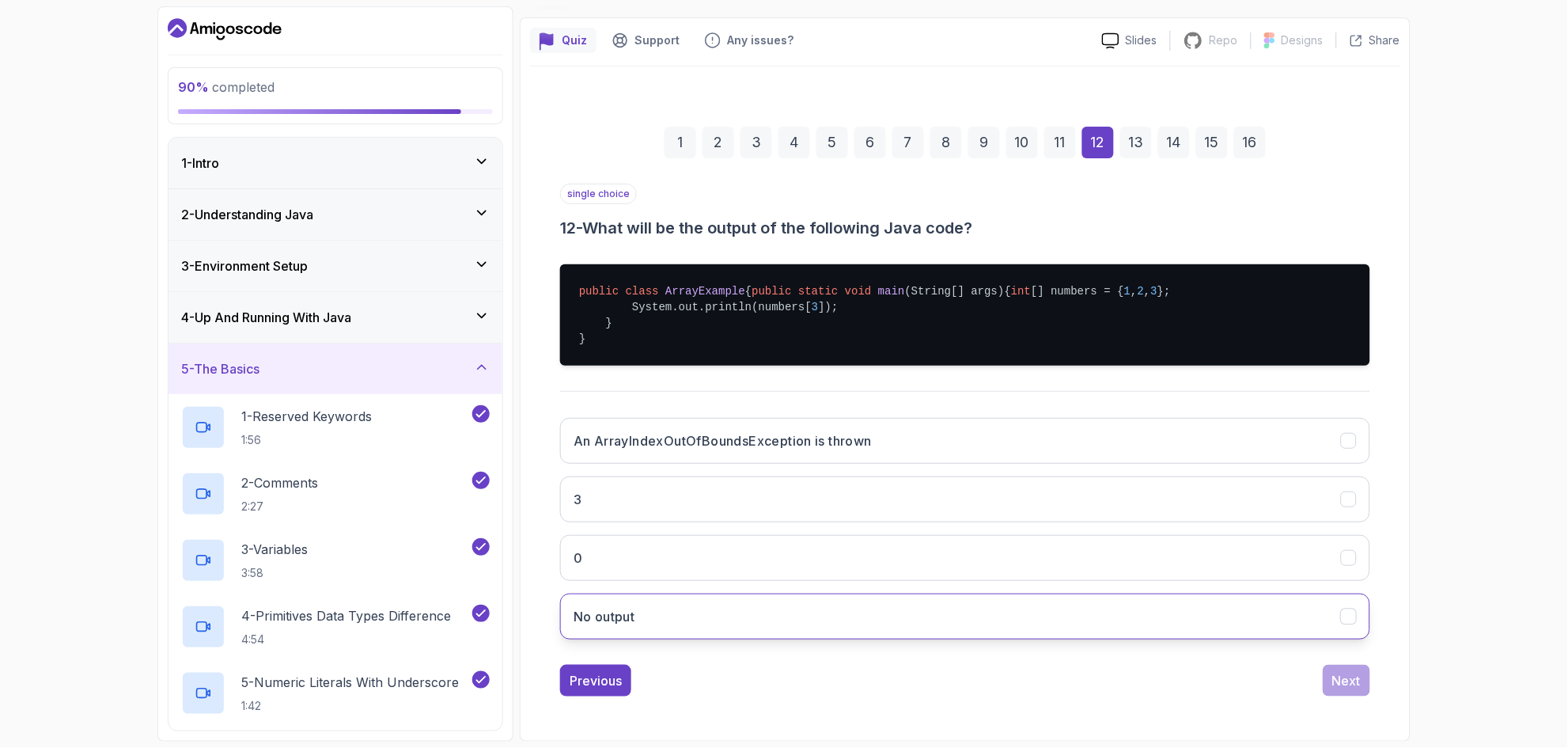
click at [720, 616] on button "No output" at bounding box center [965, 616] width 811 height 46
click at [784, 442] on h3 "An ArrayIndexOutOfBoundsException is thrown" at bounding box center [722, 441] width 298 height 19
click at [784, 685] on div "Next" at bounding box center [1346, 680] width 29 height 19
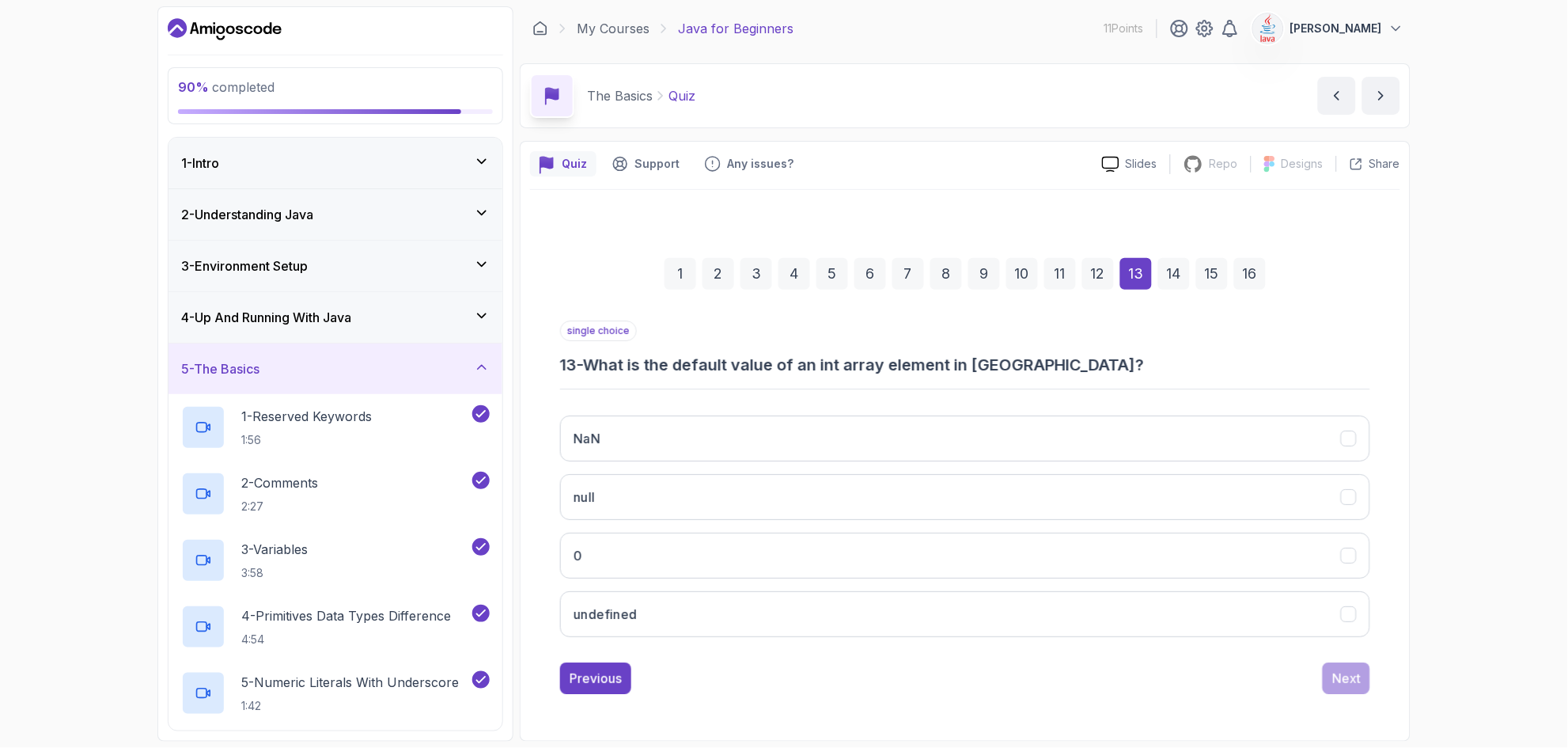
scroll to position [0, 0]
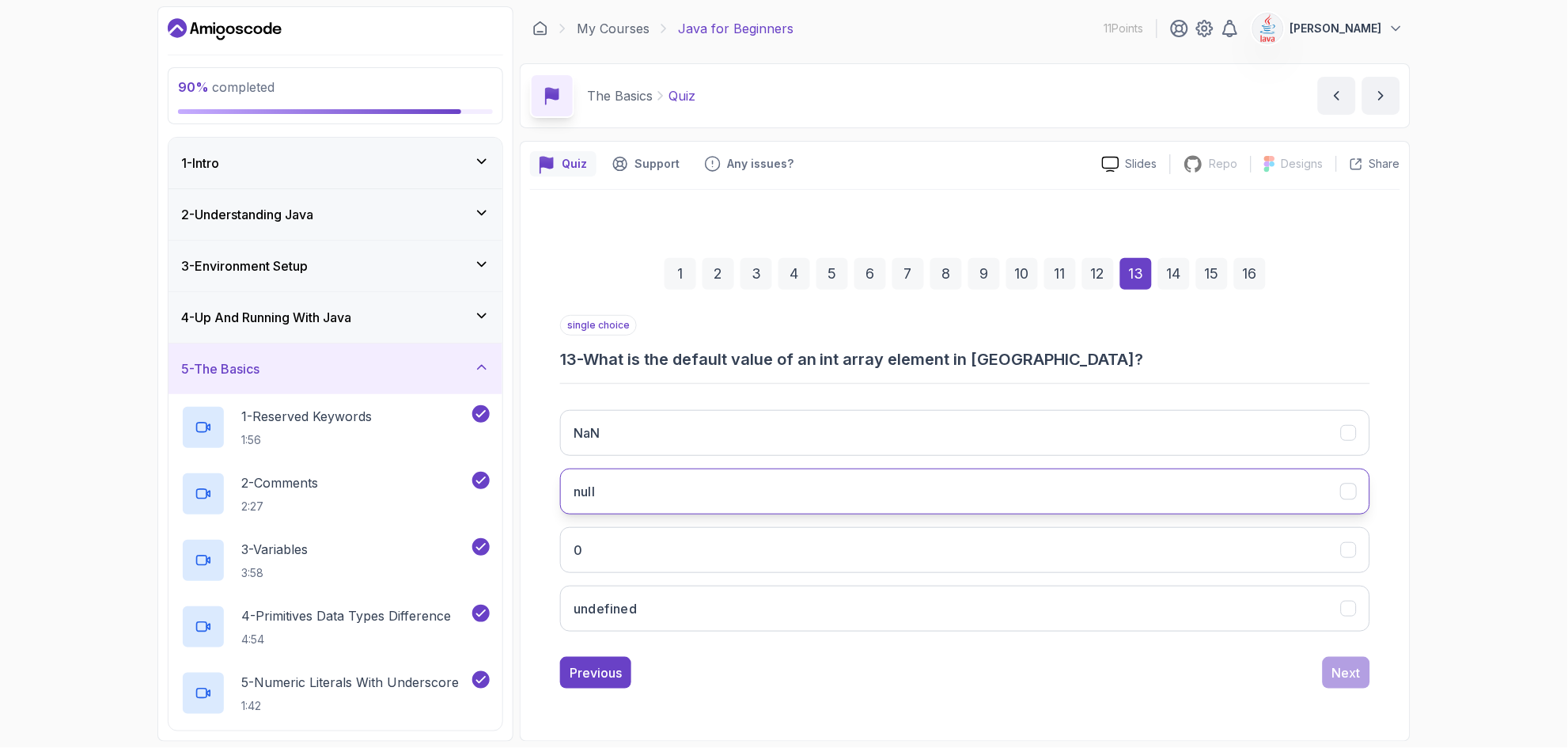
click at [724, 492] on button "null" at bounding box center [965, 491] width 811 height 46
click at [784, 669] on div "Next" at bounding box center [1346, 672] width 29 height 19
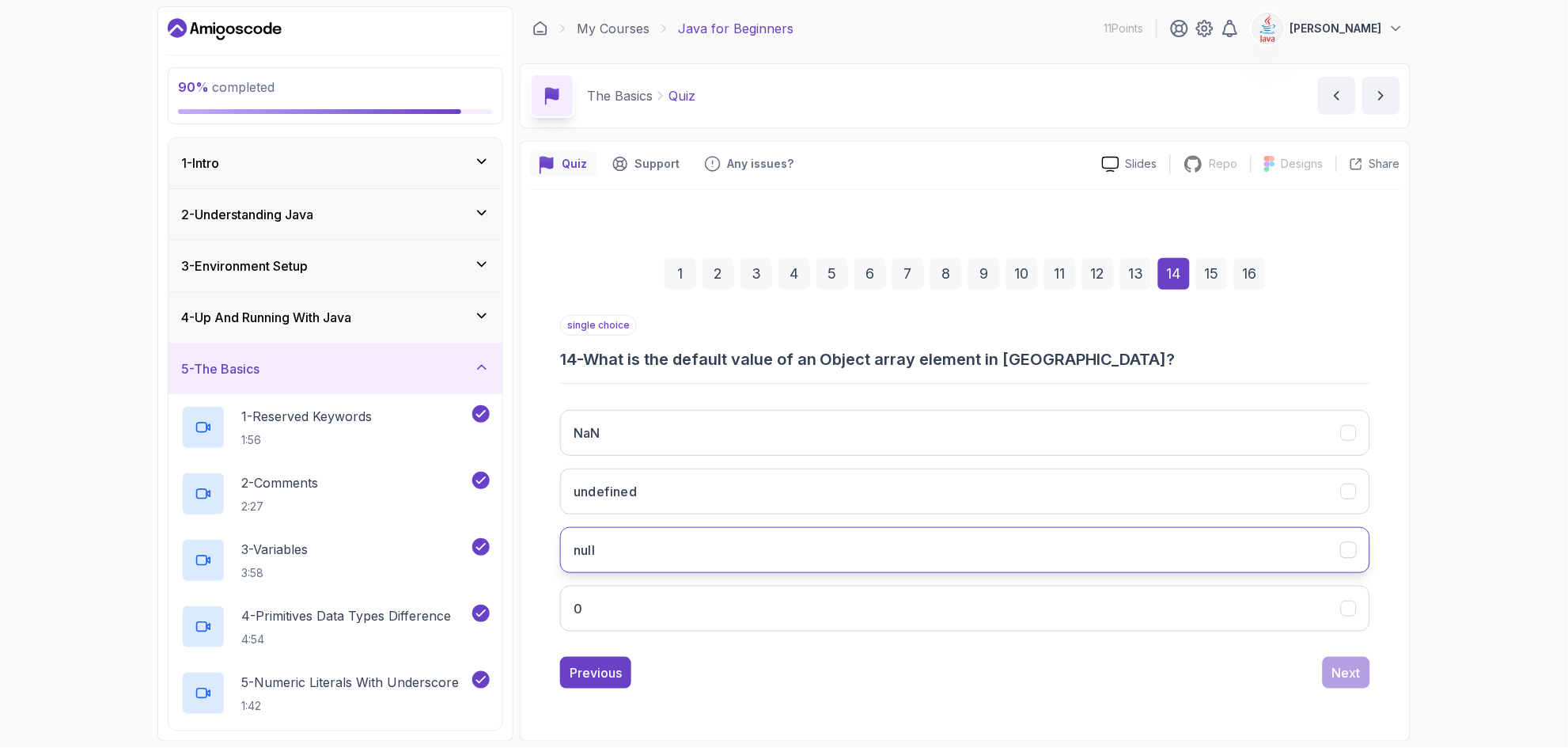
click at [784, 548] on button "null" at bounding box center [965, 550] width 811 height 46
click at [784, 673] on div "Next" at bounding box center [1346, 672] width 29 height 19
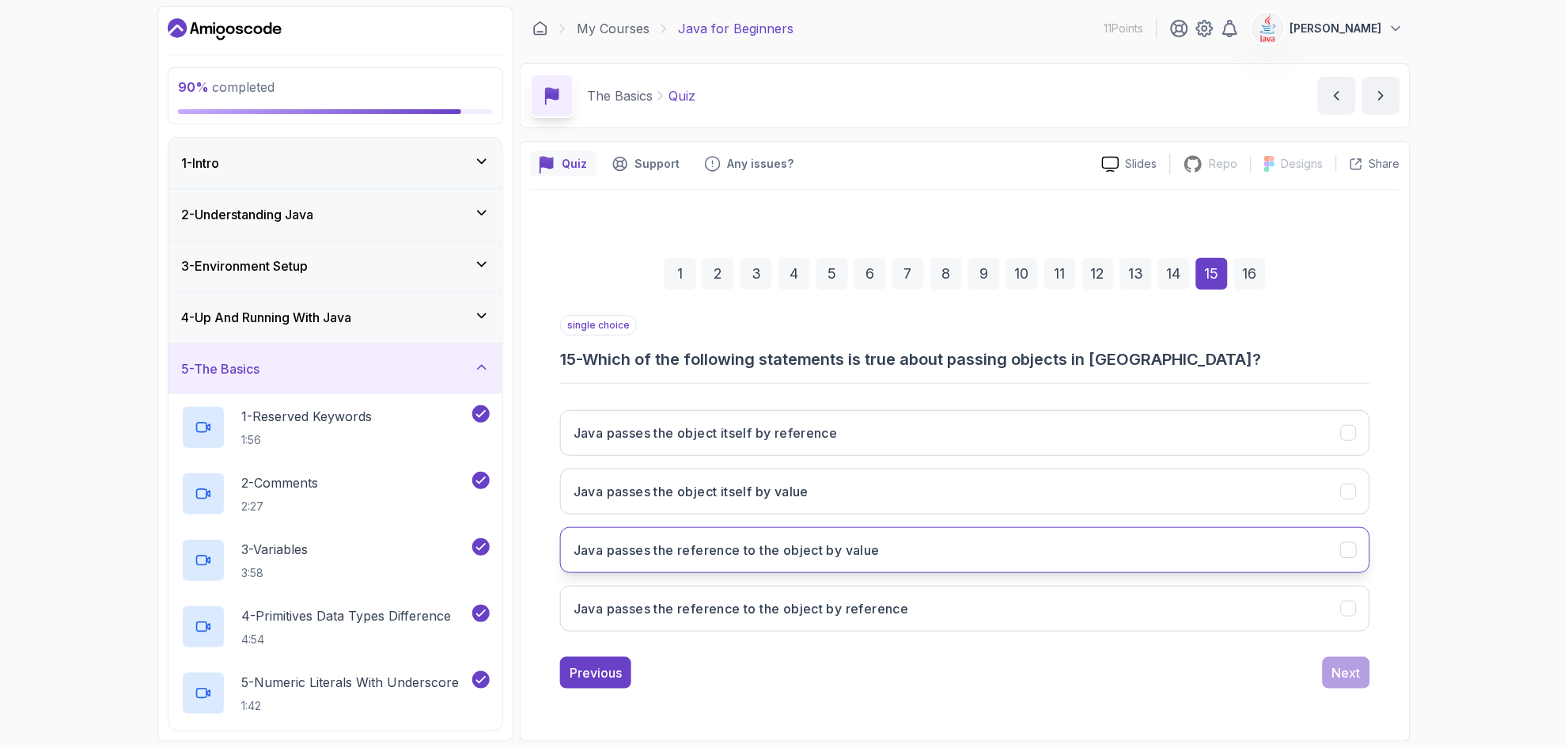
click at [784, 557] on button "Java passes the reference to the object by value" at bounding box center [965, 550] width 811 height 46
click at [784, 684] on button "Next" at bounding box center [1346, 672] width 48 height 32
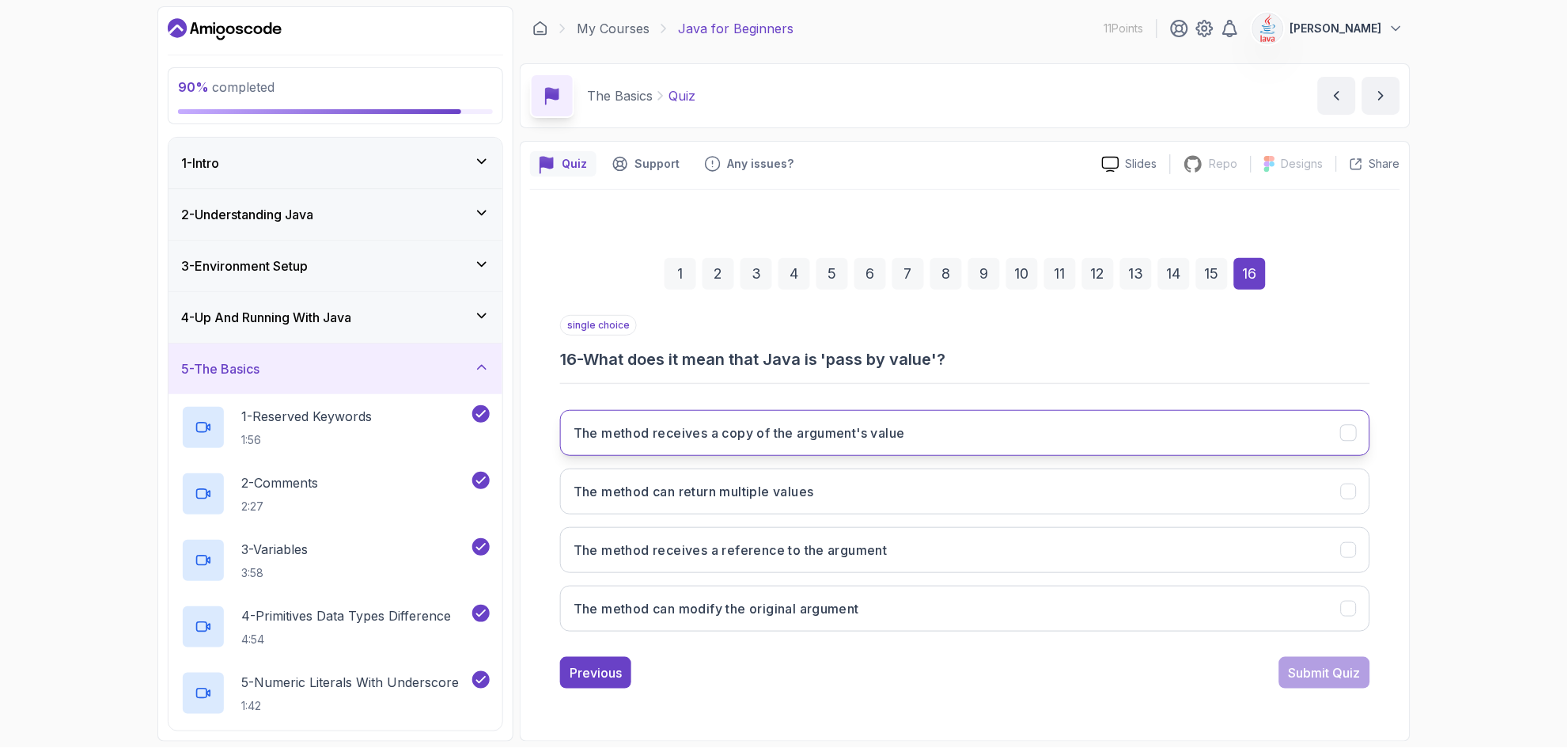
click at [784, 440] on h3 "The method receives a copy of the argument's value" at bounding box center [739, 433] width 331 height 19
click at [784, 677] on div "Submit Quiz" at bounding box center [1325, 672] width 72 height 19
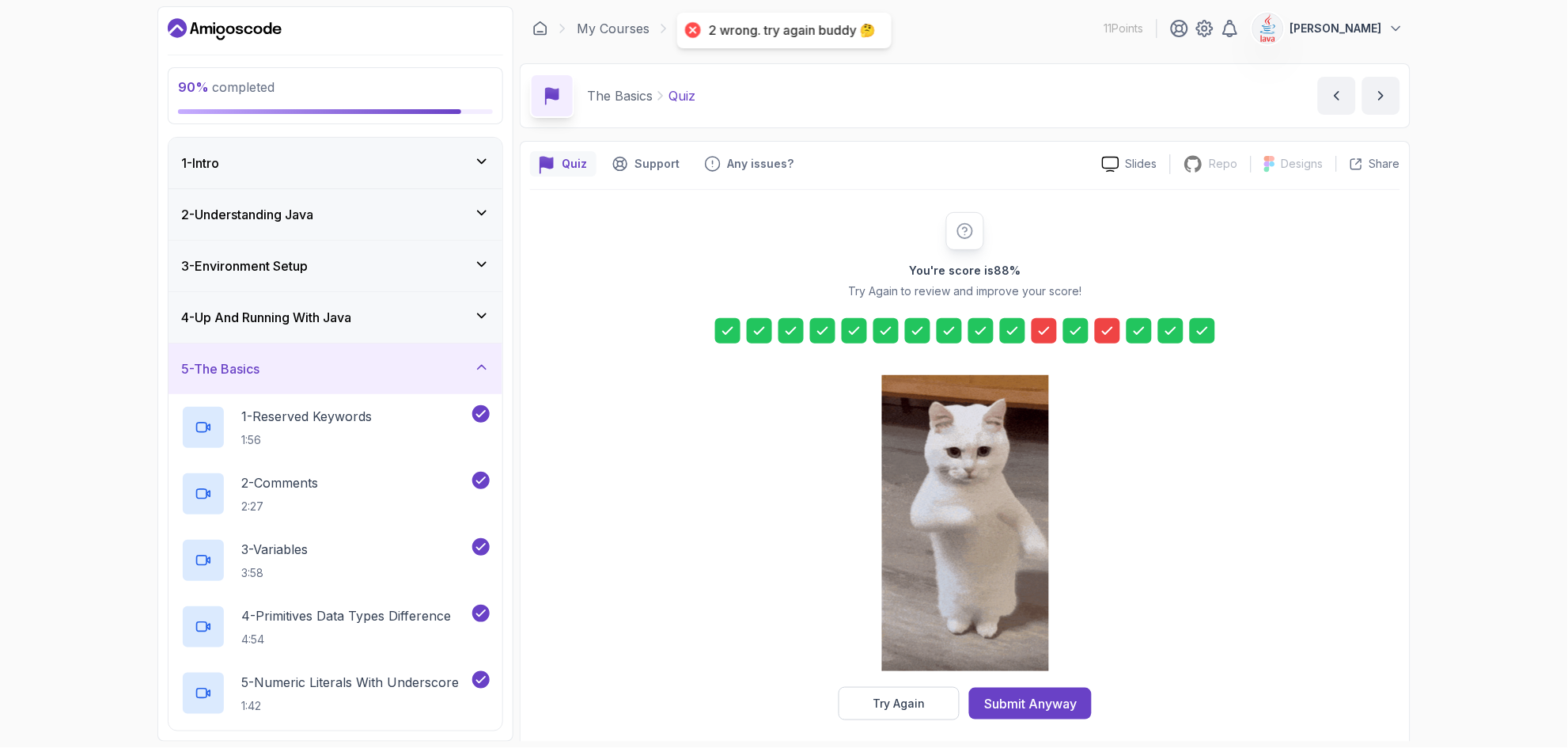
click at [784, 329] on icon at bounding box center [1108, 331] width 16 height 16
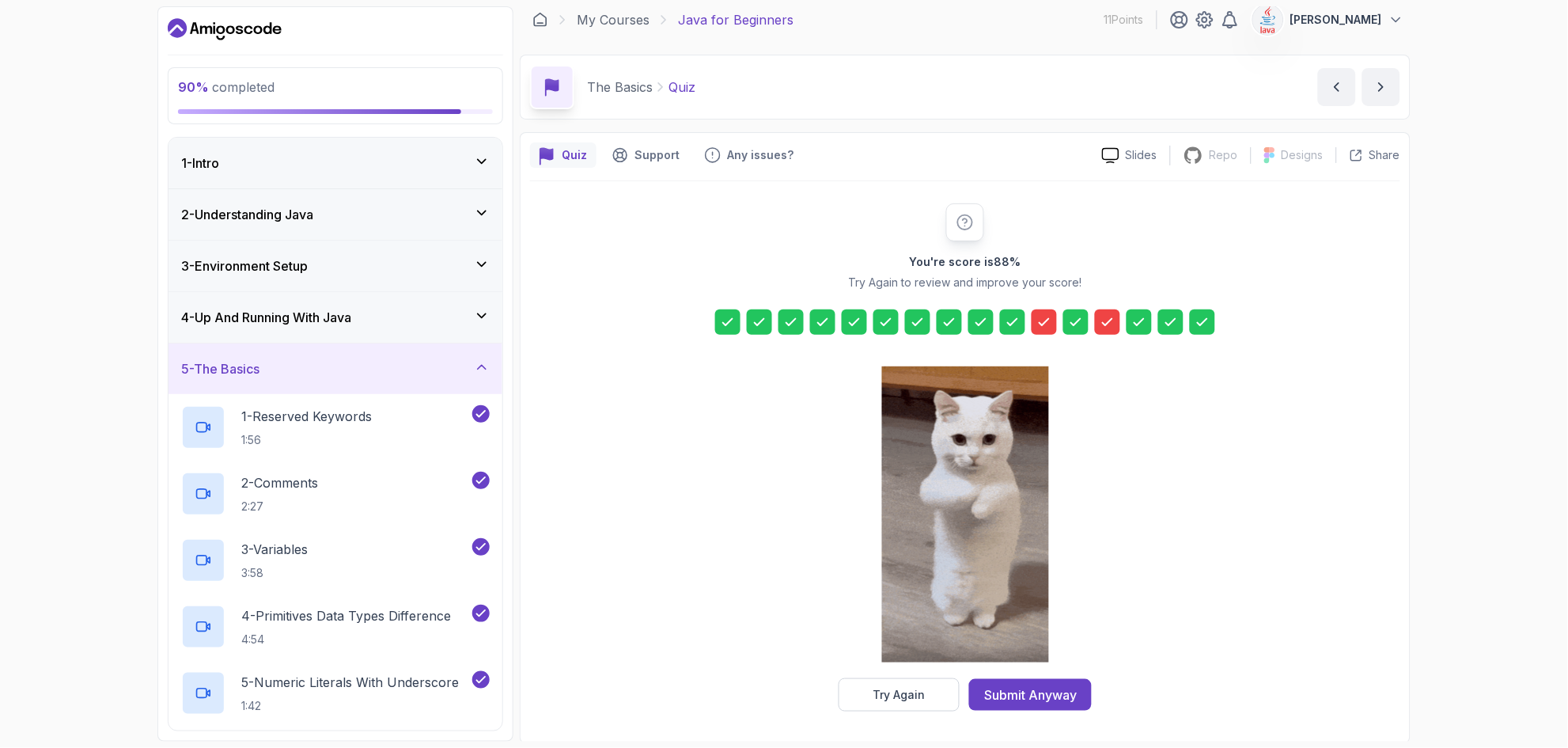
scroll to position [10, 0]
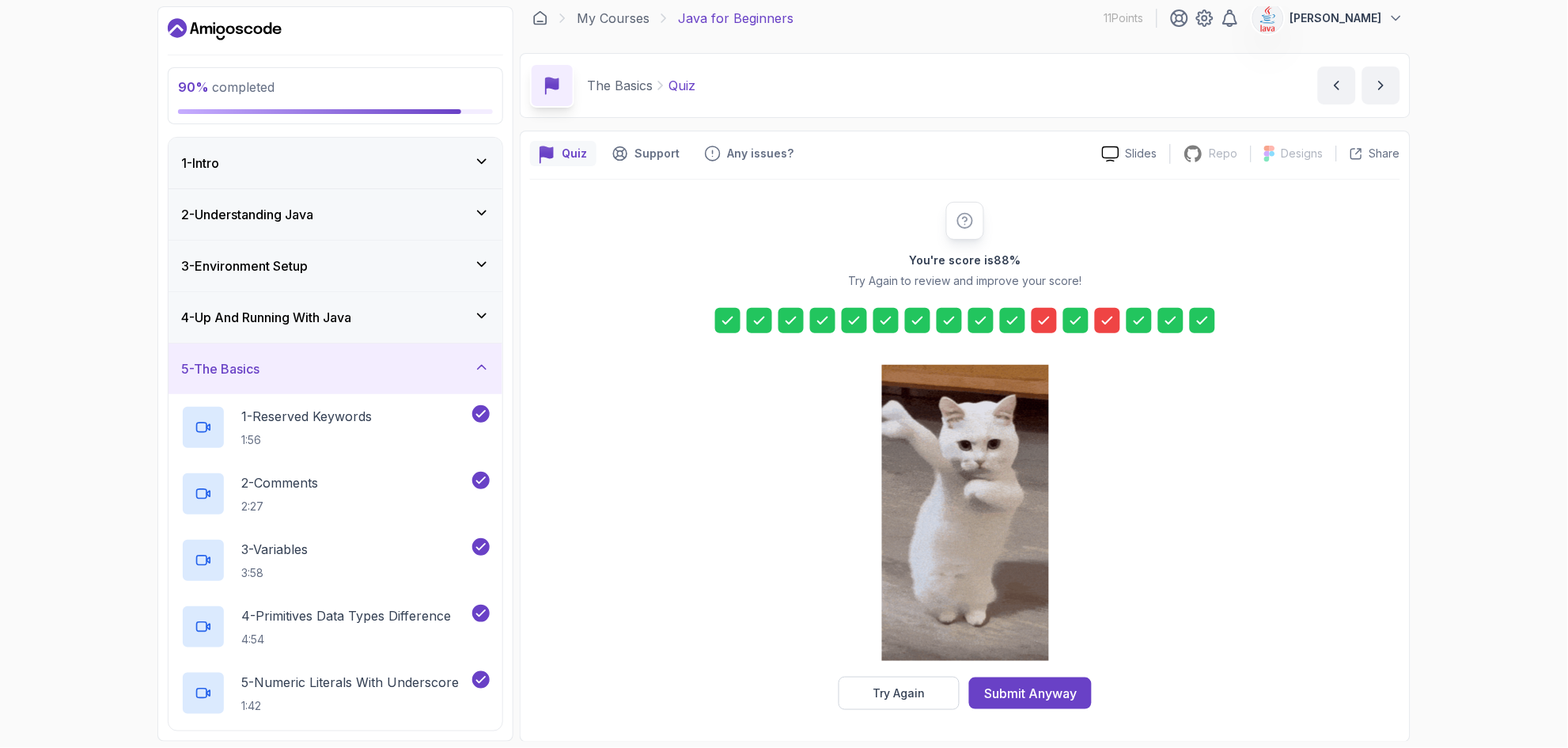
click at [784, 315] on div at bounding box center [1044, 321] width 25 height 25
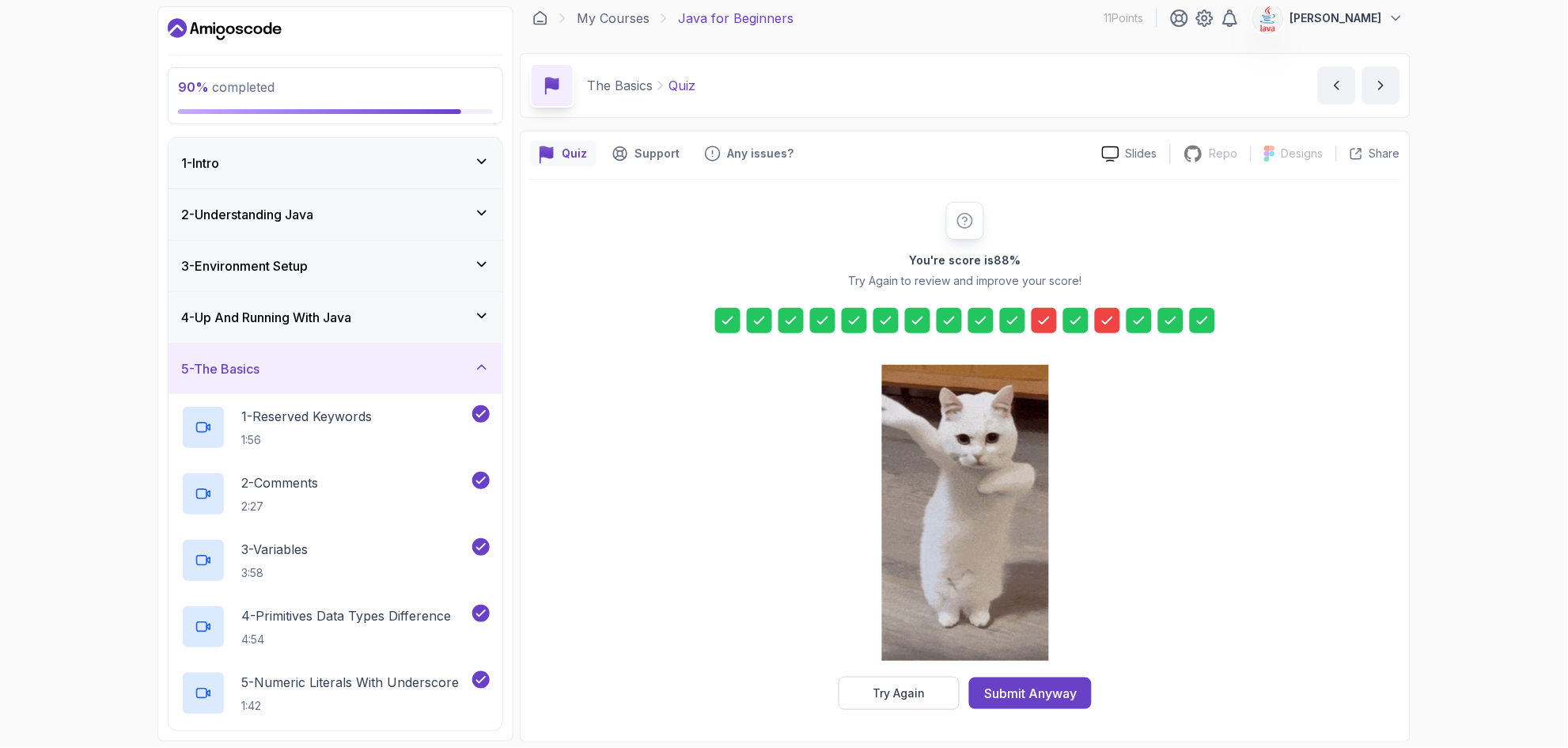
click at [784, 321] on icon at bounding box center [1044, 320] width 10 height 6
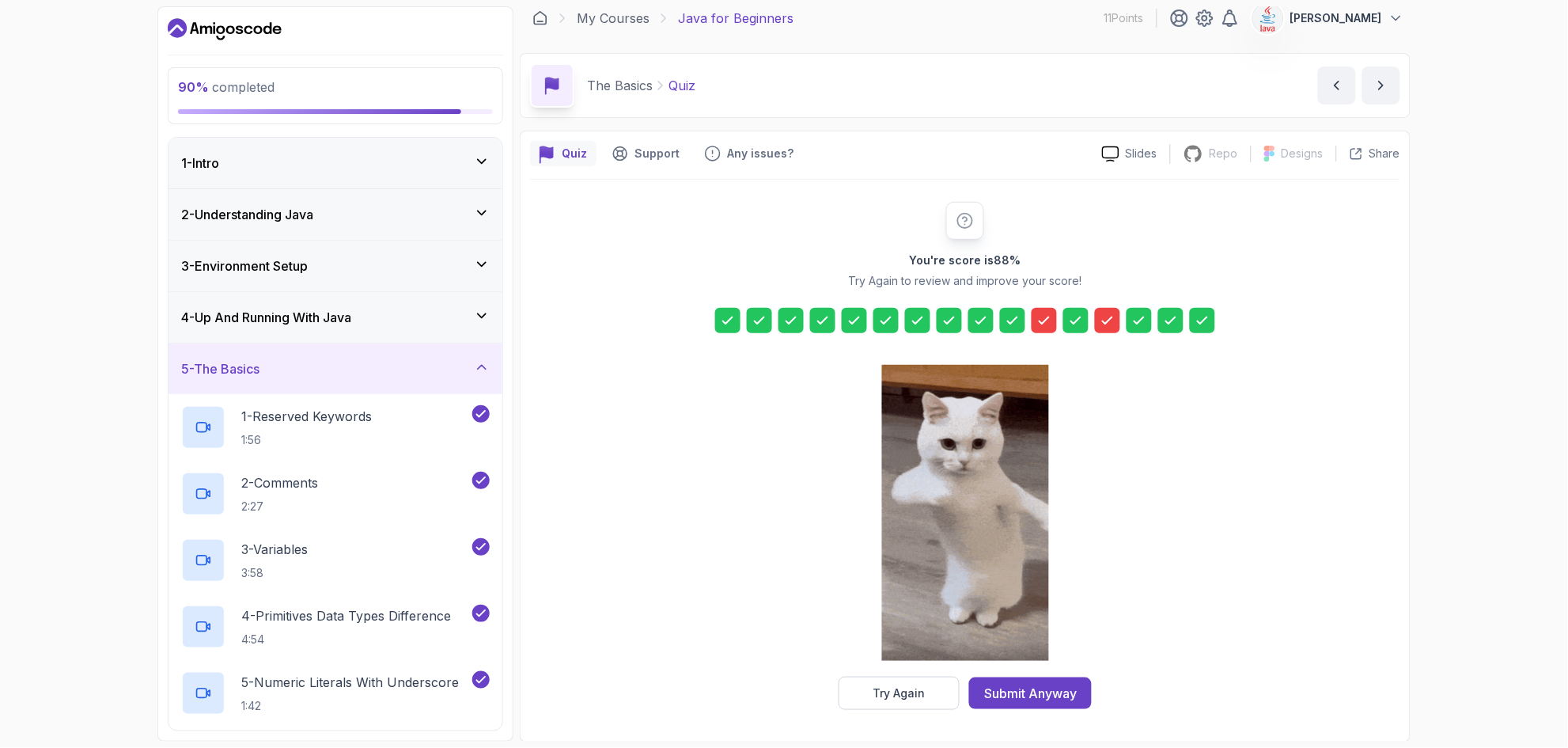
click at [784, 326] on icon at bounding box center [1076, 321] width 16 height 16
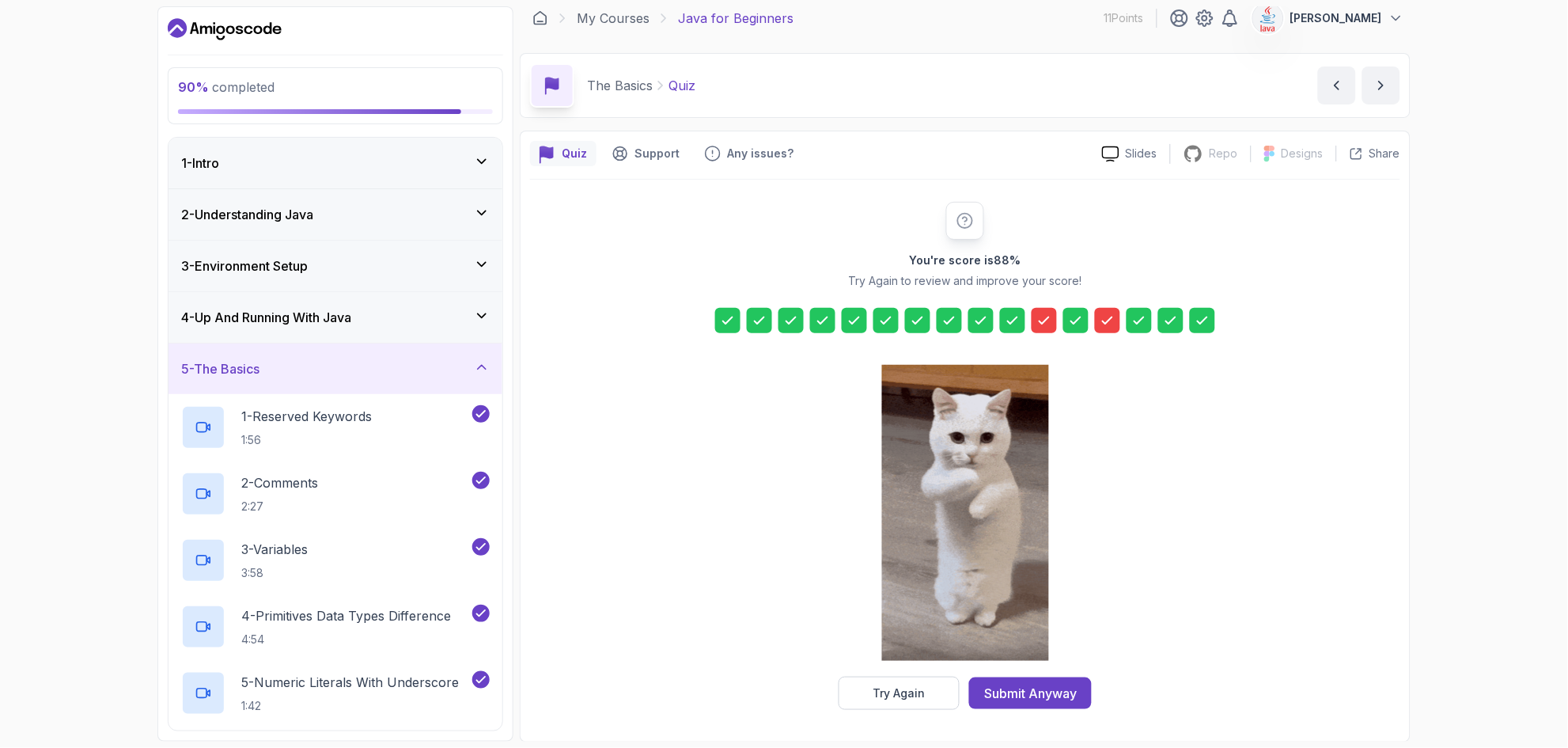
click at [784, 323] on icon at bounding box center [1108, 321] width 16 height 16
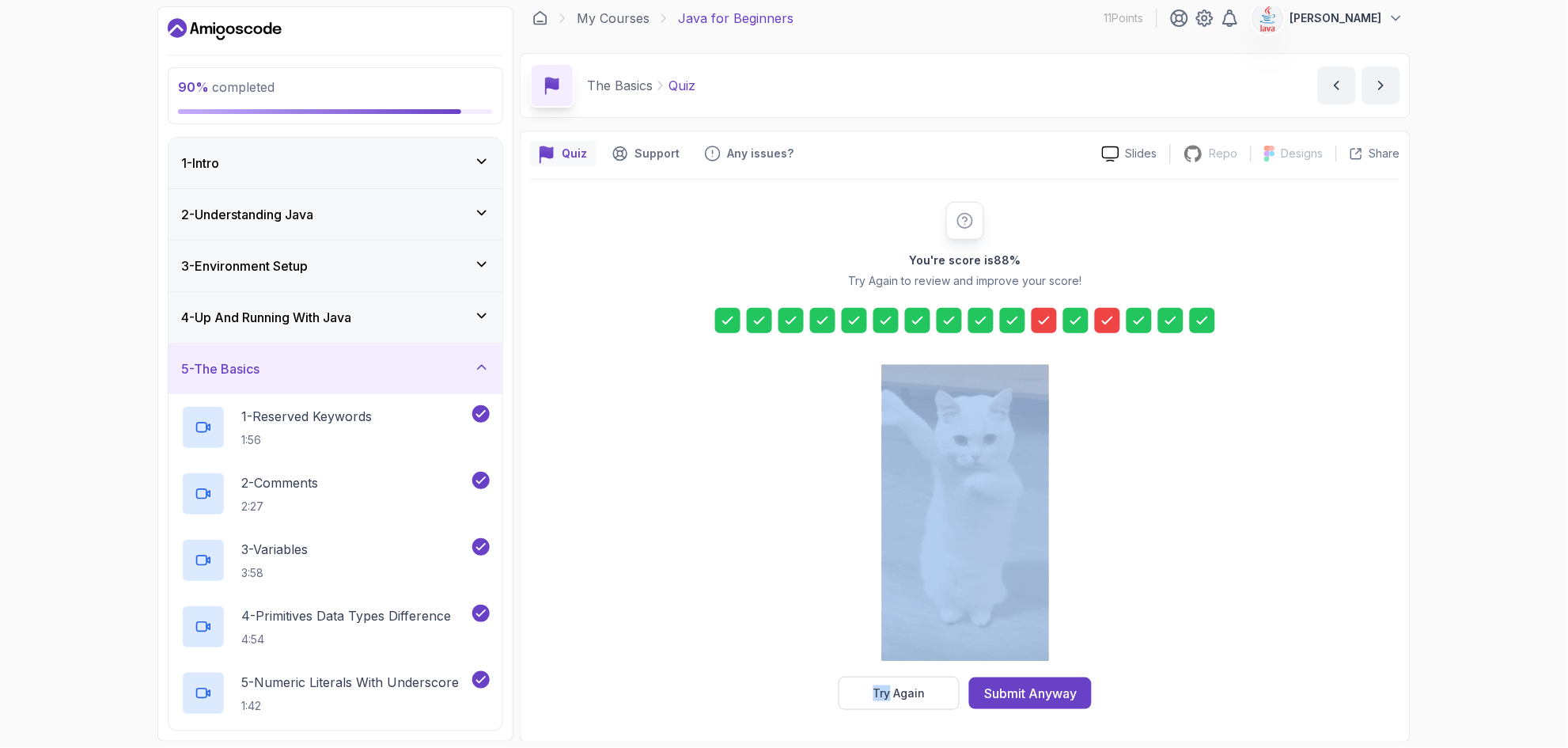
click at [784, 323] on icon at bounding box center [1108, 321] width 16 height 16
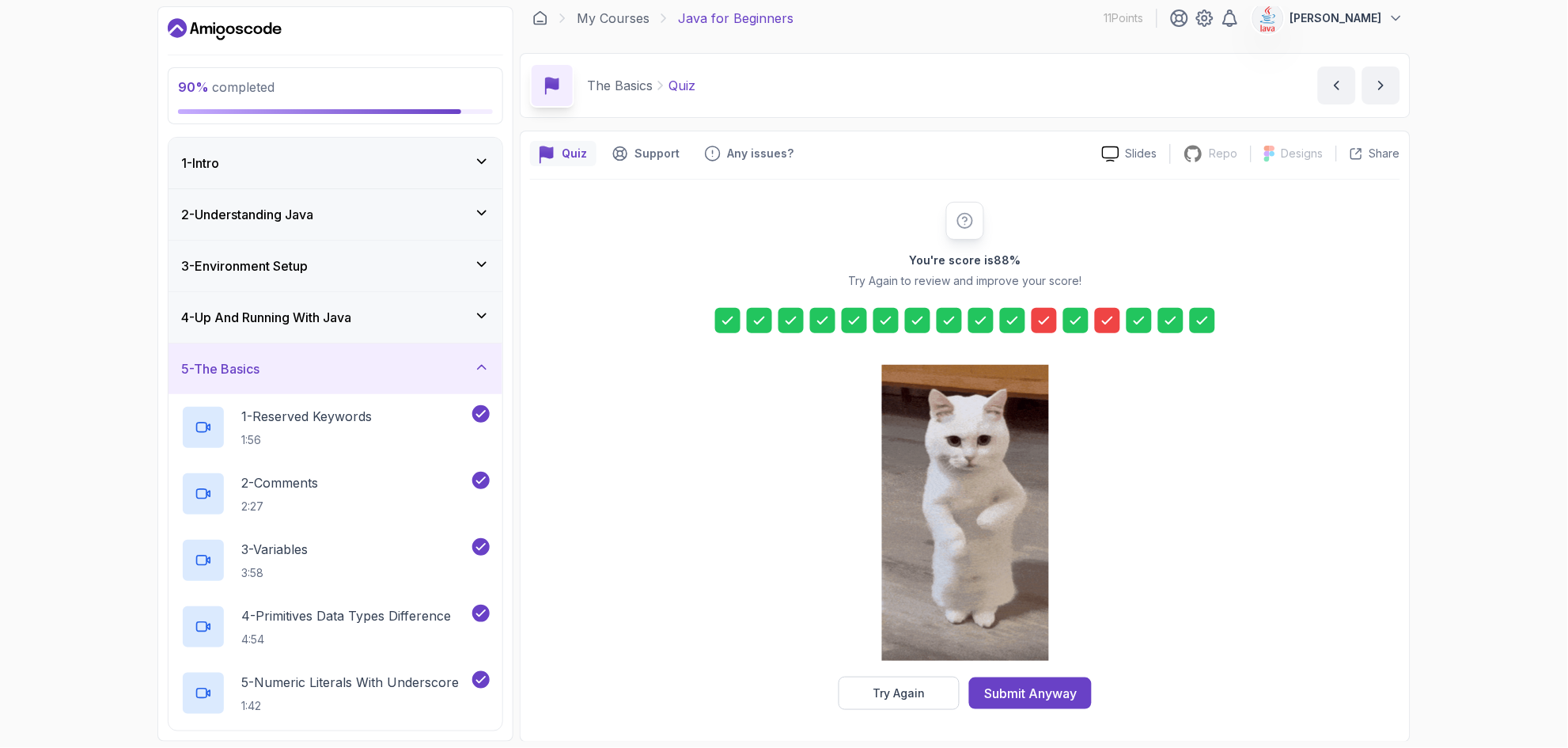
click at [784, 323] on icon at bounding box center [1108, 321] width 16 height 16
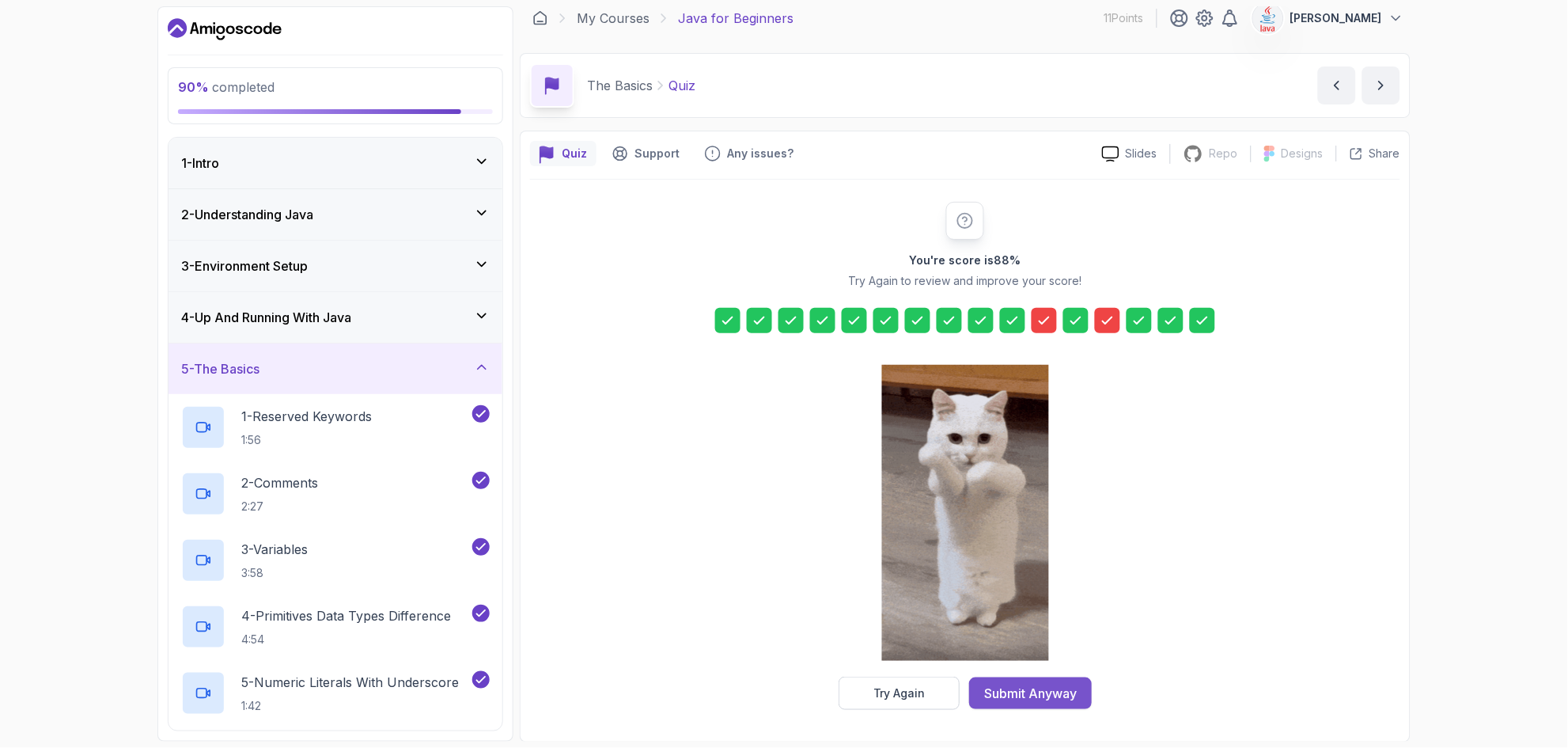
click at [784, 705] on button "Submit Anyway" at bounding box center [1030, 693] width 122 height 32
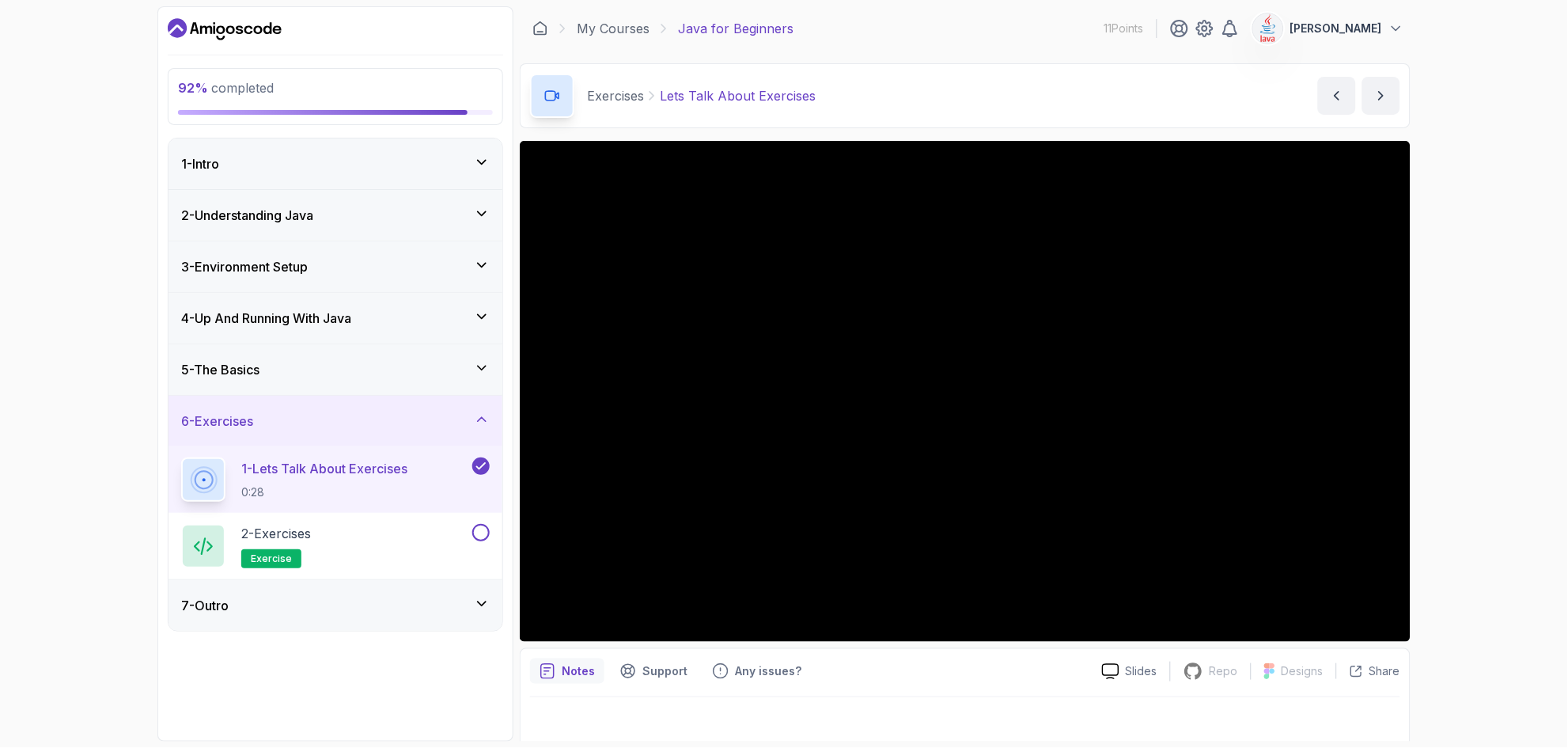
click at [485, 423] on icon at bounding box center [482, 420] width 16 height 16
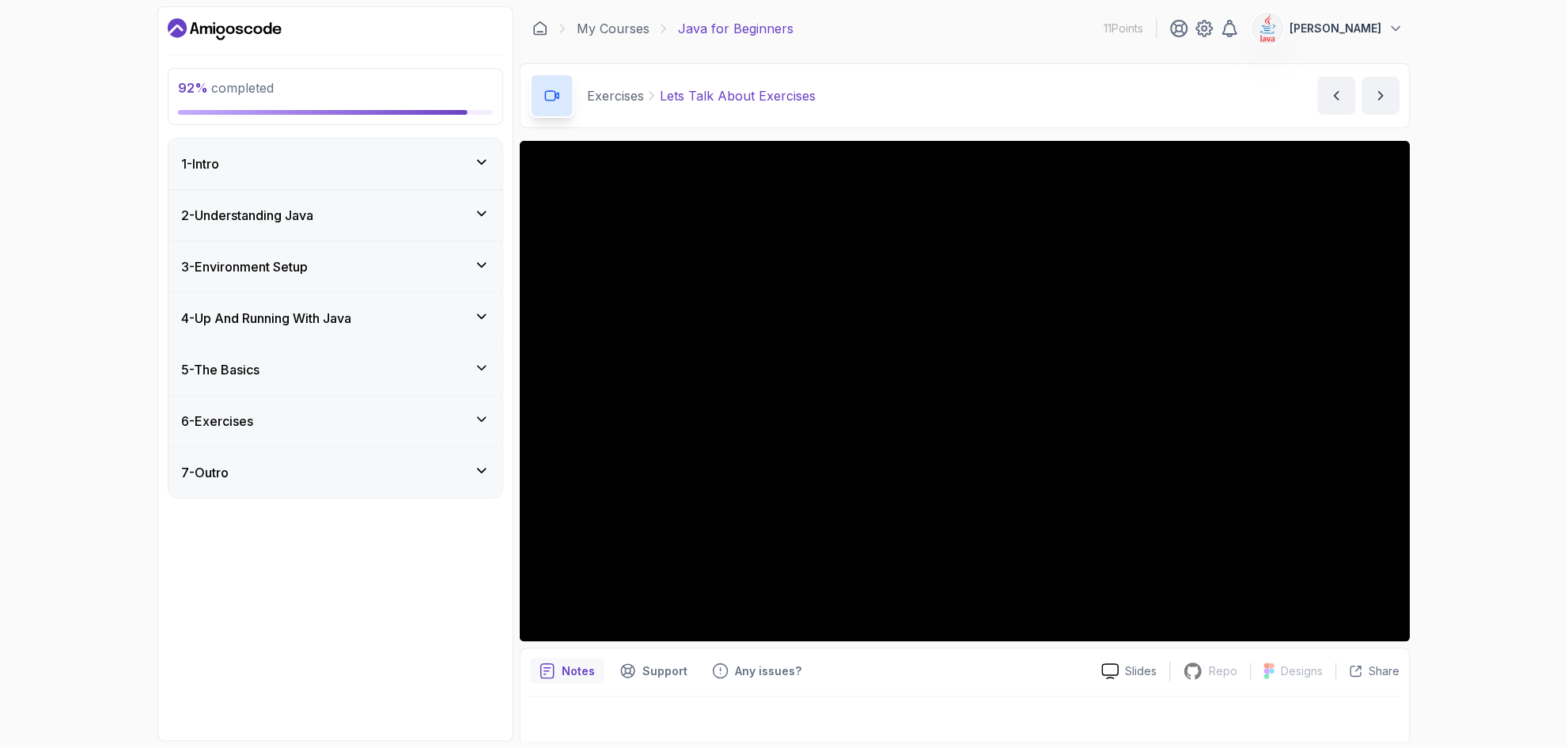
click at [485, 423] on icon at bounding box center [482, 420] width 16 height 16
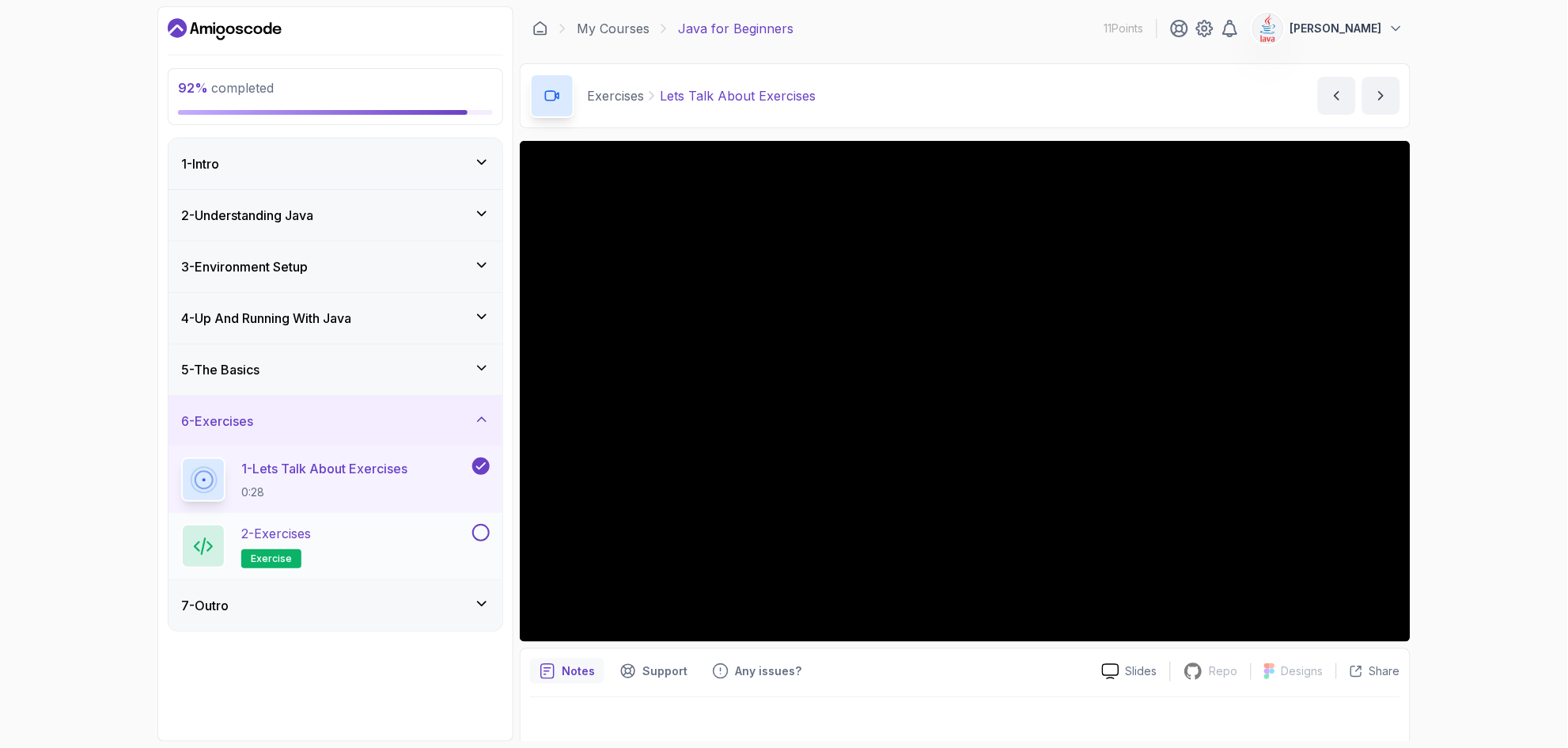
click at [311, 543] on p "2 - Exercises" at bounding box center [276, 534] width 69 height 19
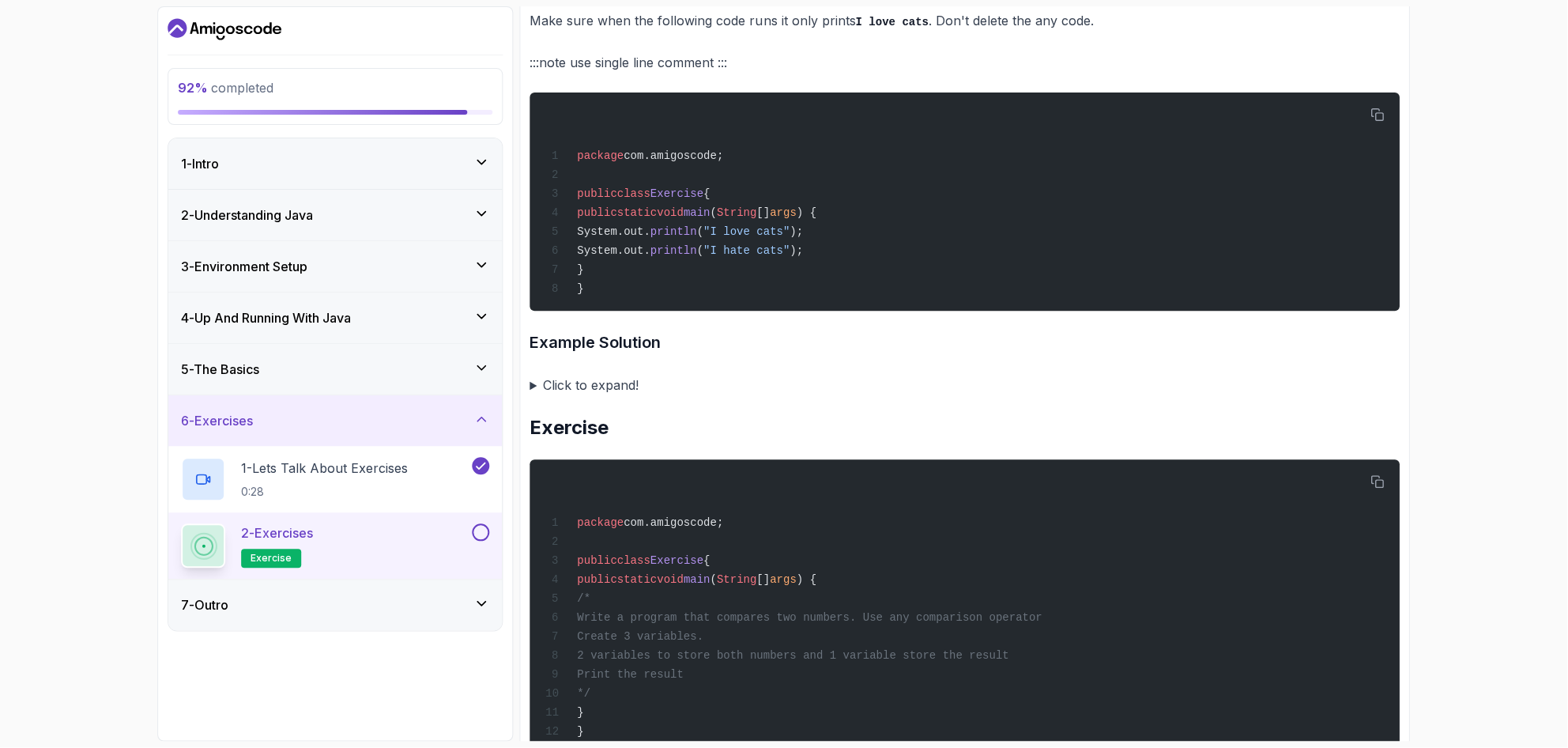
scroll to position [759, 0]
